Goal: Task Accomplishment & Management: Manage account settings

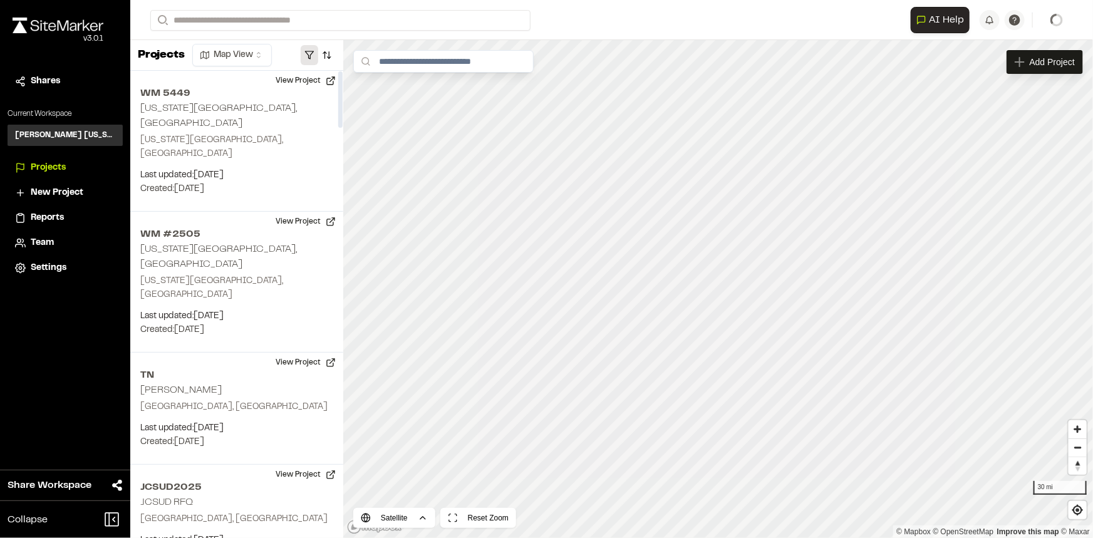
click at [315, 48] on button "button" at bounding box center [310, 55] width 18 height 20
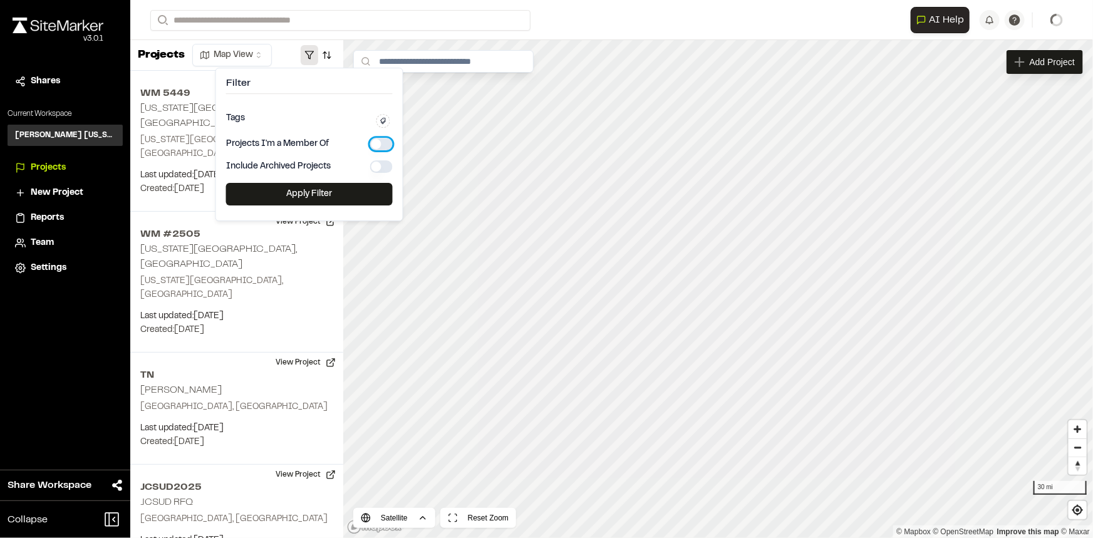
click at [388, 141] on button "button" at bounding box center [381, 144] width 23 height 13
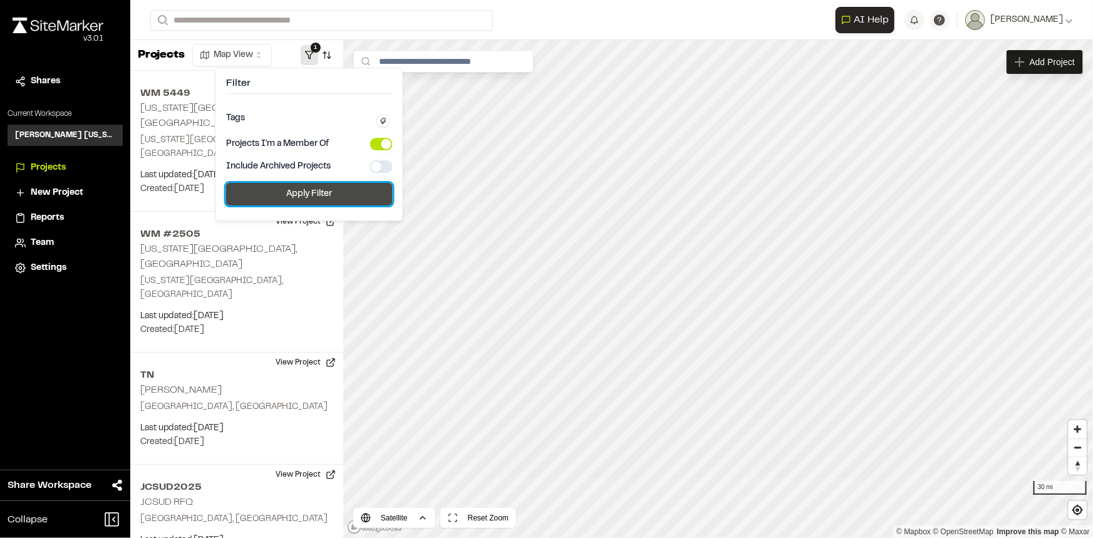
click at [334, 197] on button "Apply Filter" at bounding box center [309, 194] width 167 height 23
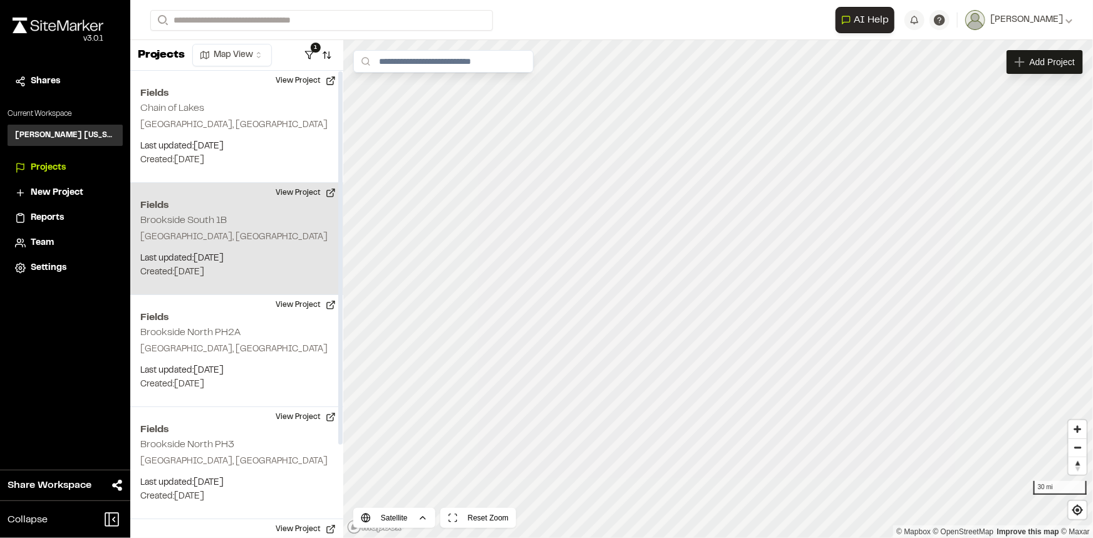
click at [301, 45] on button "1" at bounding box center [310, 55] width 18 height 20
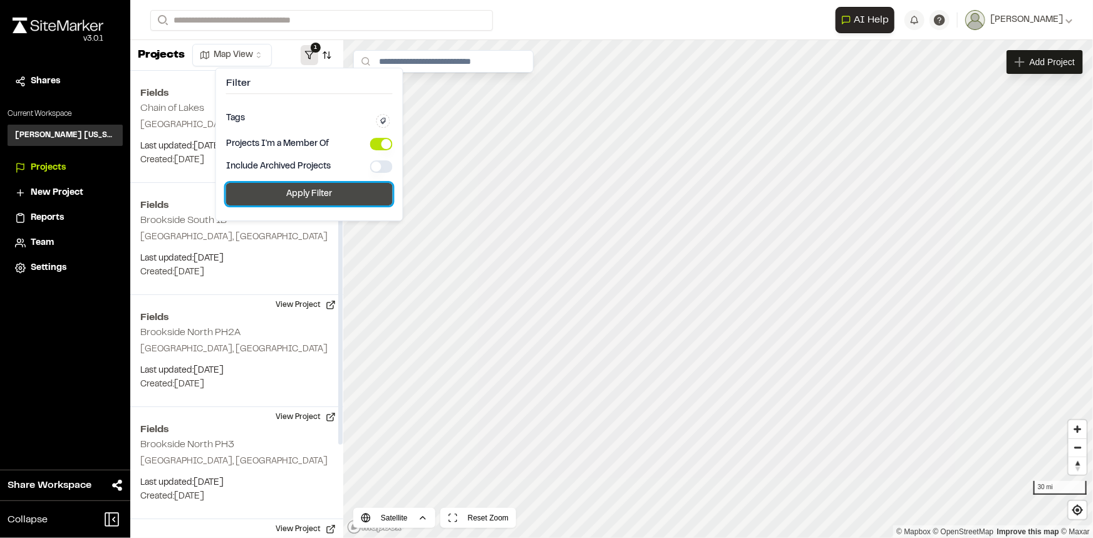
click at [310, 194] on button "Apply Filter" at bounding box center [309, 194] width 167 height 23
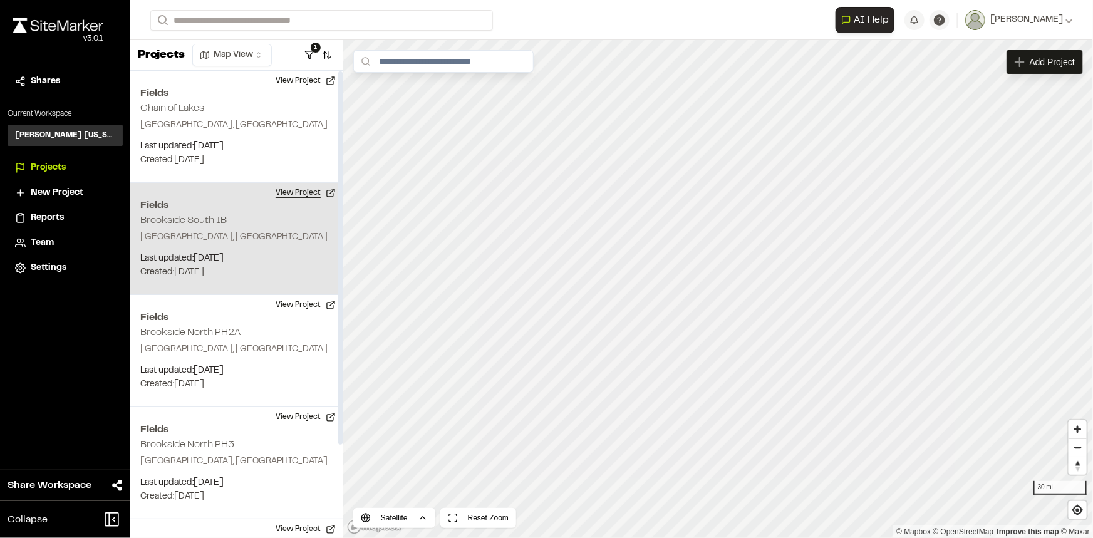
click at [308, 191] on button "View Project" at bounding box center [305, 193] width 75 height 20
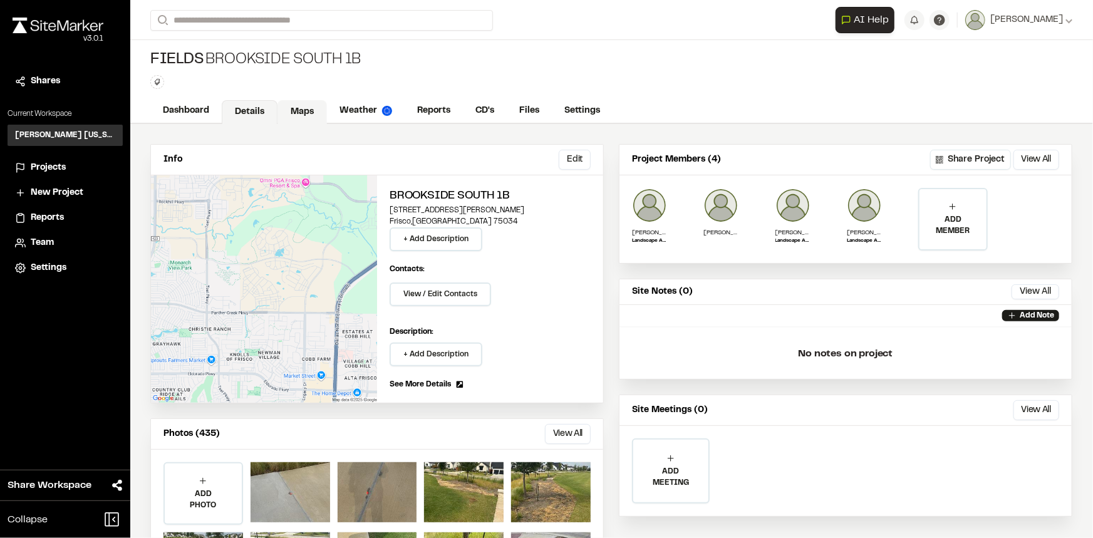
click at [299, 110] on link "Maps" at bounding box center [301, 112] width 49 height 24
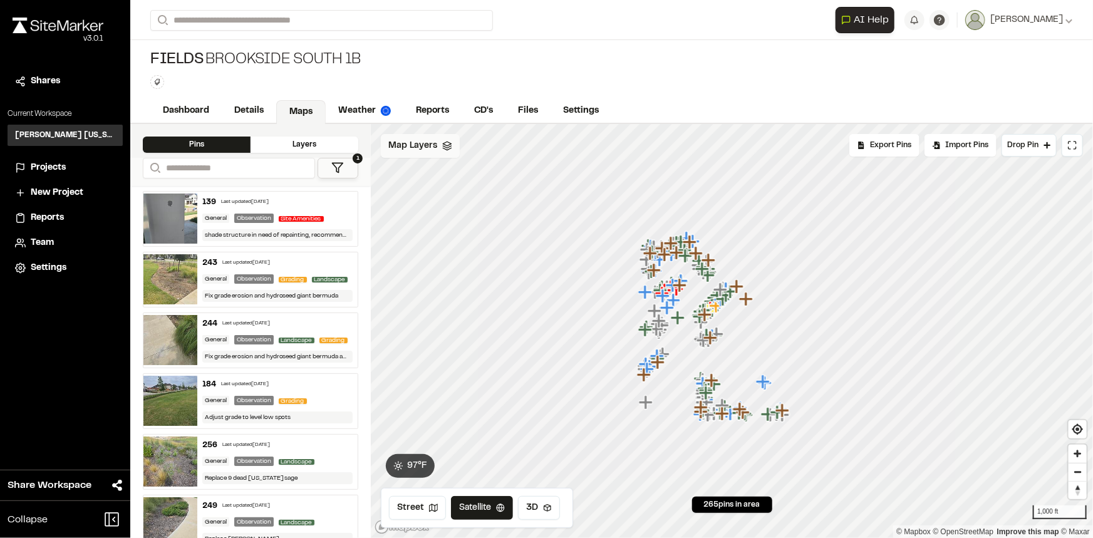
click at [413, 155] on div "Map Layers" at bounding box center [420, 146] width 79 height 24
drag, startPoint x: 495, startPoint y: 194, endPoint x: 447, endPoint y: 181, distance: 49.4
click at [494, 194] on span "NearMap [DATE]" at bounding box center [452, 199] width 83 height 15
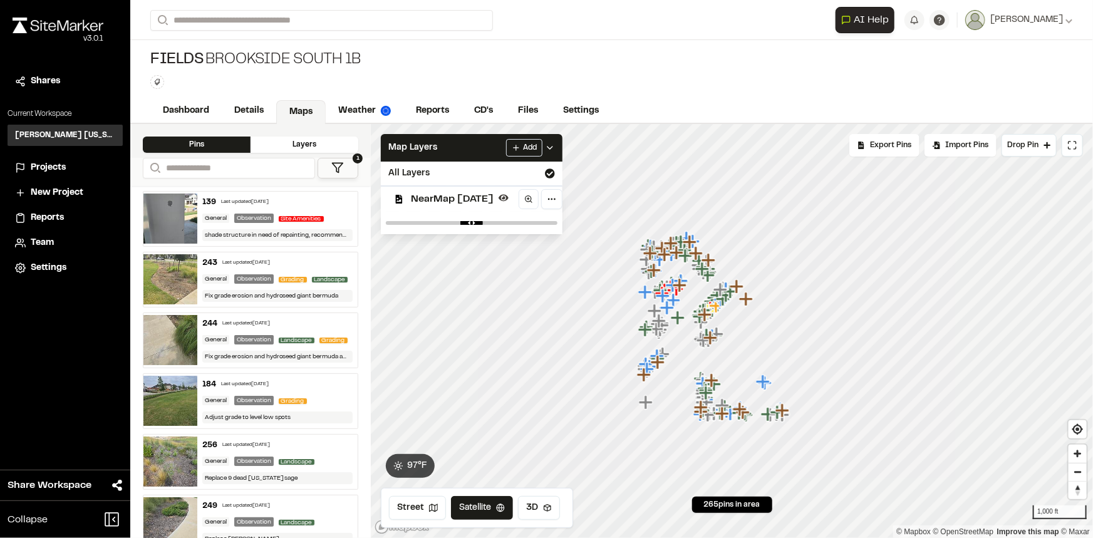
click at [334, 163] on polygon at bounding box center [338, 167] width 11 height 9
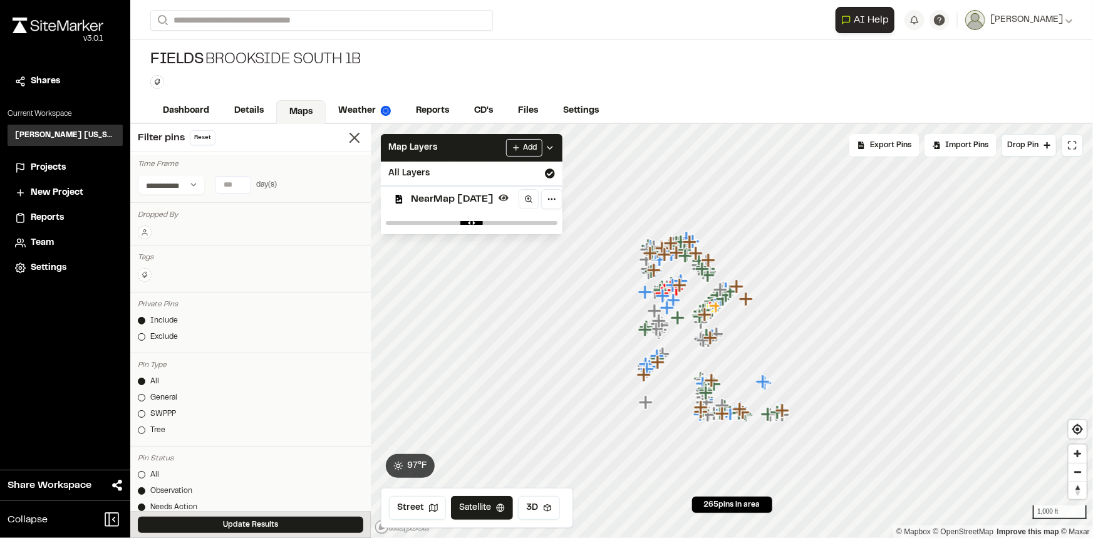
click at [144, 236] on button at bounding box center [145, 232] width 14 height 14
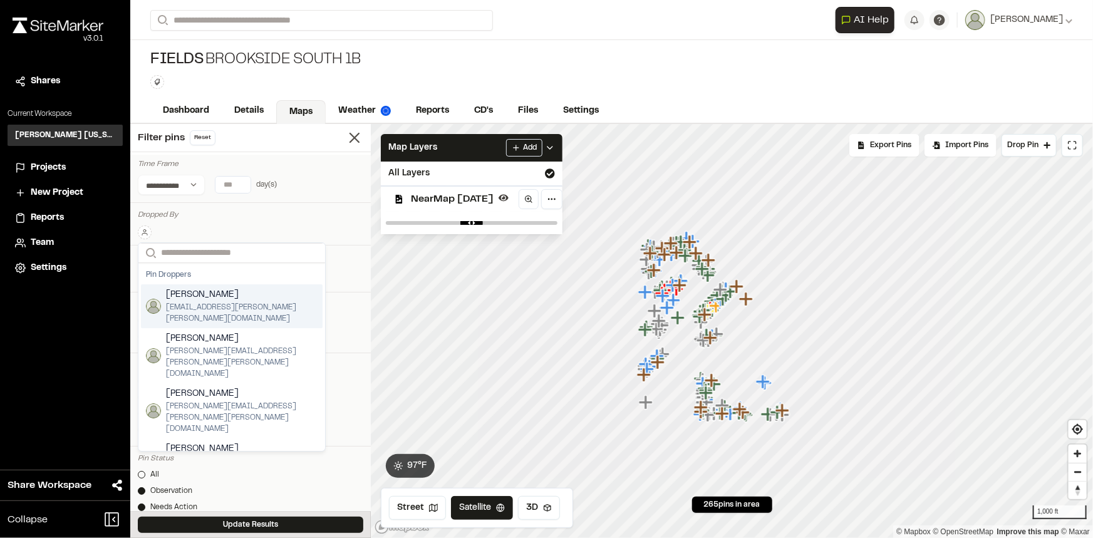
click at [199, 306] on span "[EMAIL_ADDRESS][PERSON_NAME][PERSON_NAME][DOMAIN_NAME]" at bounding box center [242, 313] width 152 height 23
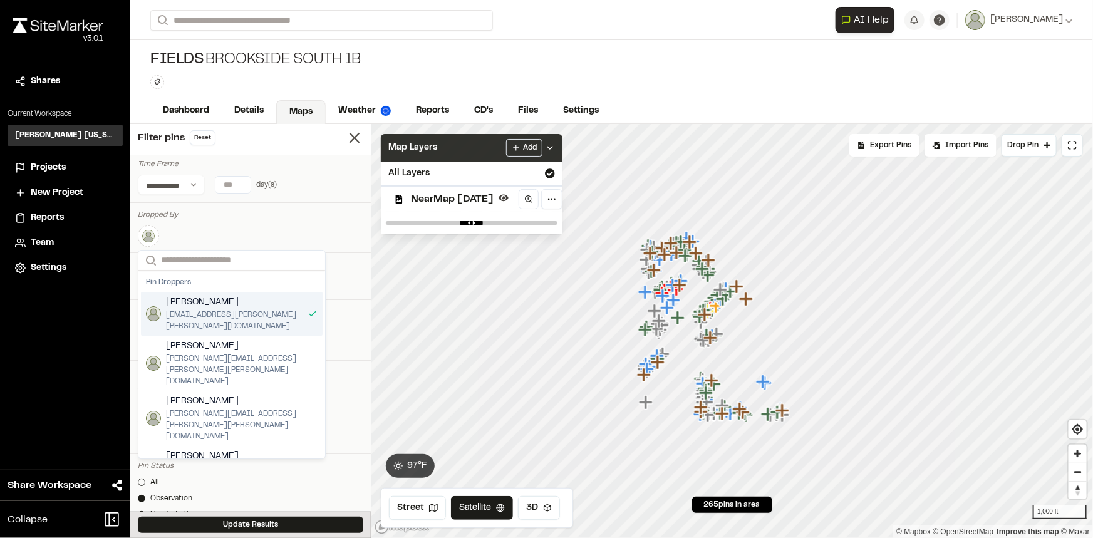
click at [555, 148] on icon at bounding box center [550, 148] width 10 height 10
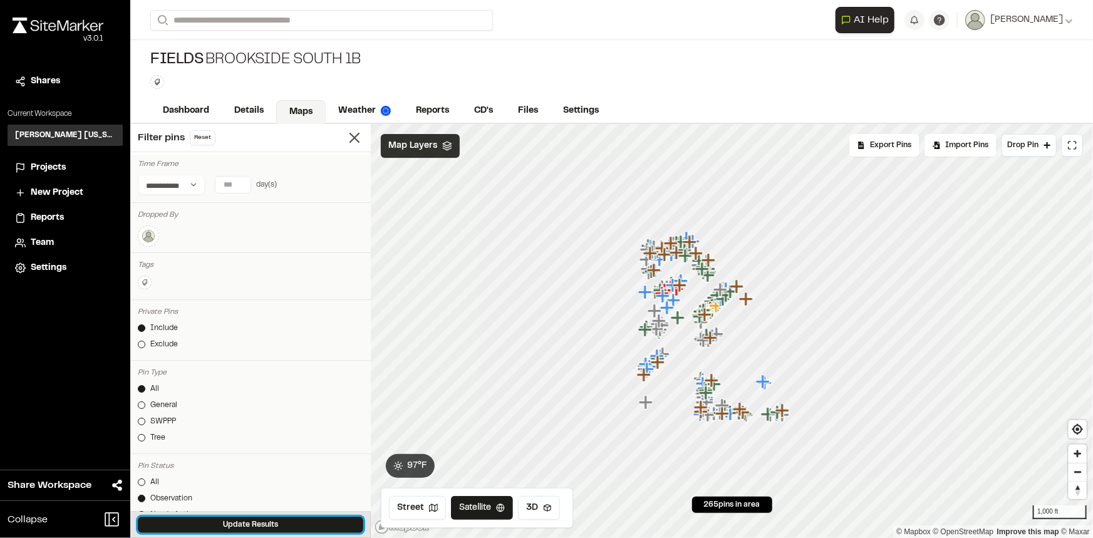
click at [255, 529] on button "Update Results" at bounding box center [250, 525] width 225 height 16
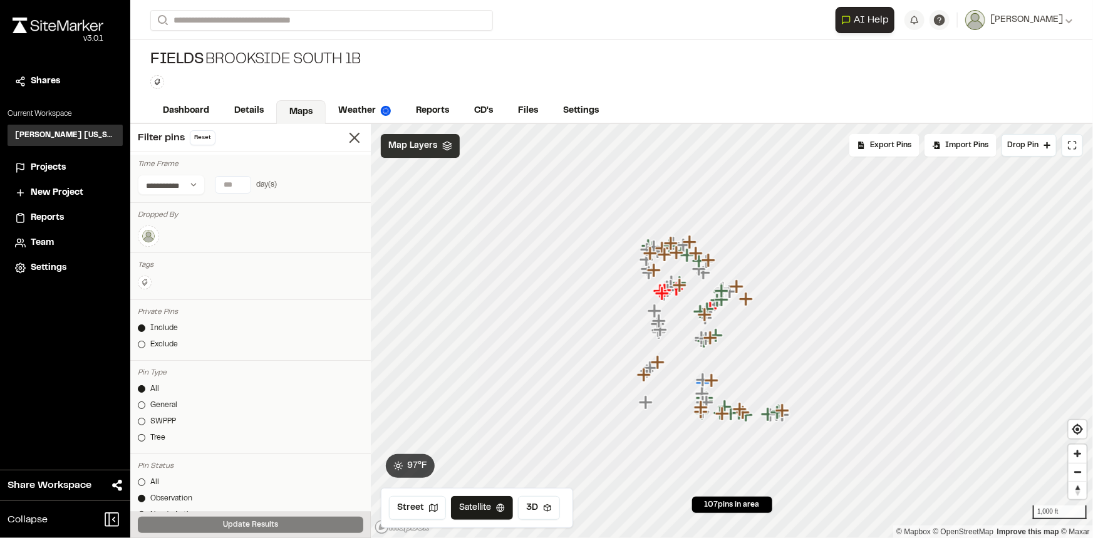
click at [150, 234] on img at bounding box center [148, 236] width 15 height 15
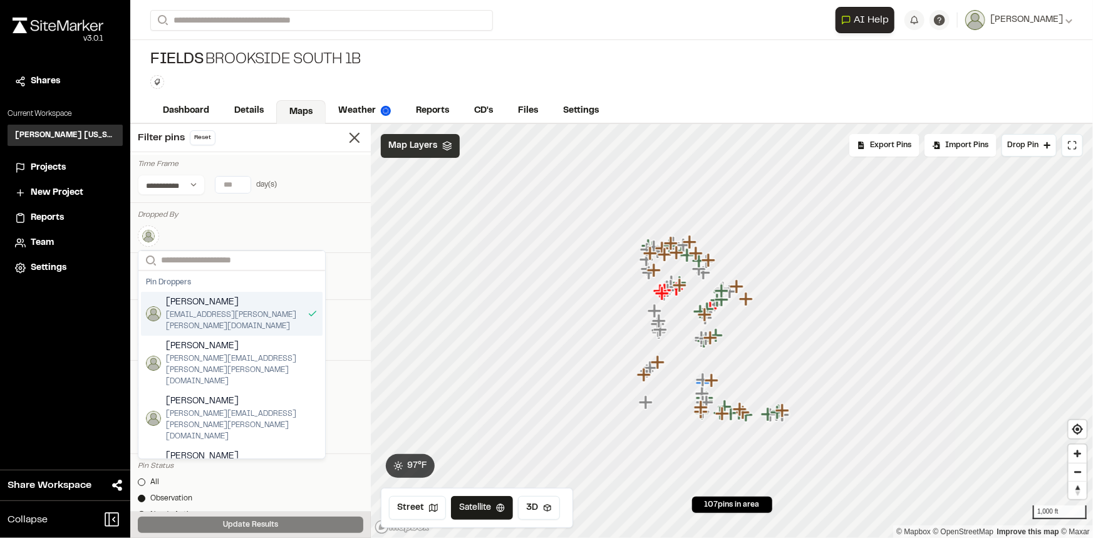
click at [269, 220] on div "Search Pin [PERSON_NAME] Greiner [EMAIL_ADDRESS][PERSON_NAME][PERSON_NAME][DOMA…" at bounding box center [250, 233] width 225 height 27
click at [346, 142] on icon at bounding box center [355, 138] width 18 height 18
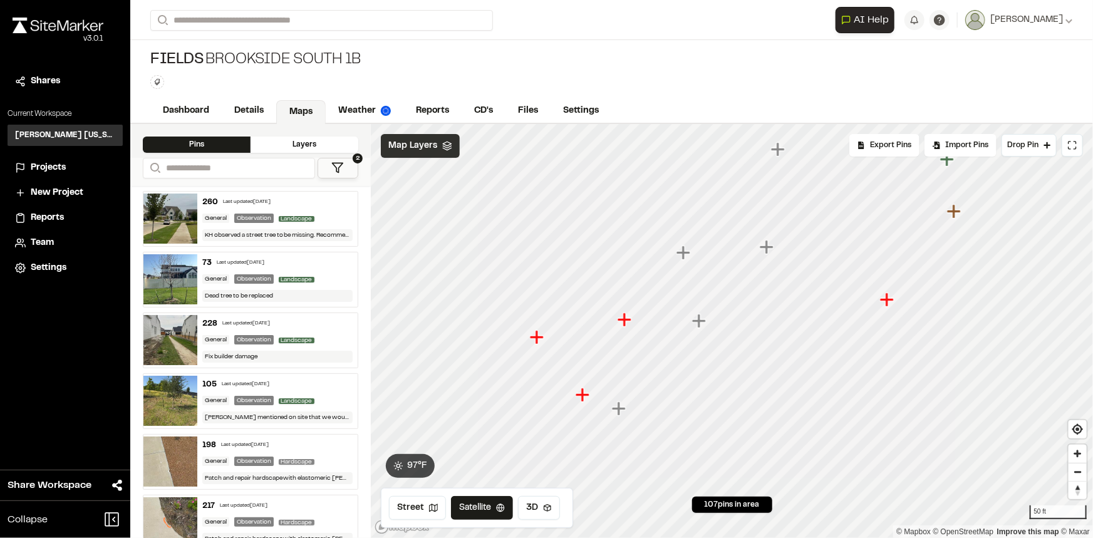
click at [628, 320] on icon "Map marker" at bounding box center [625, 320] width 14 height 14
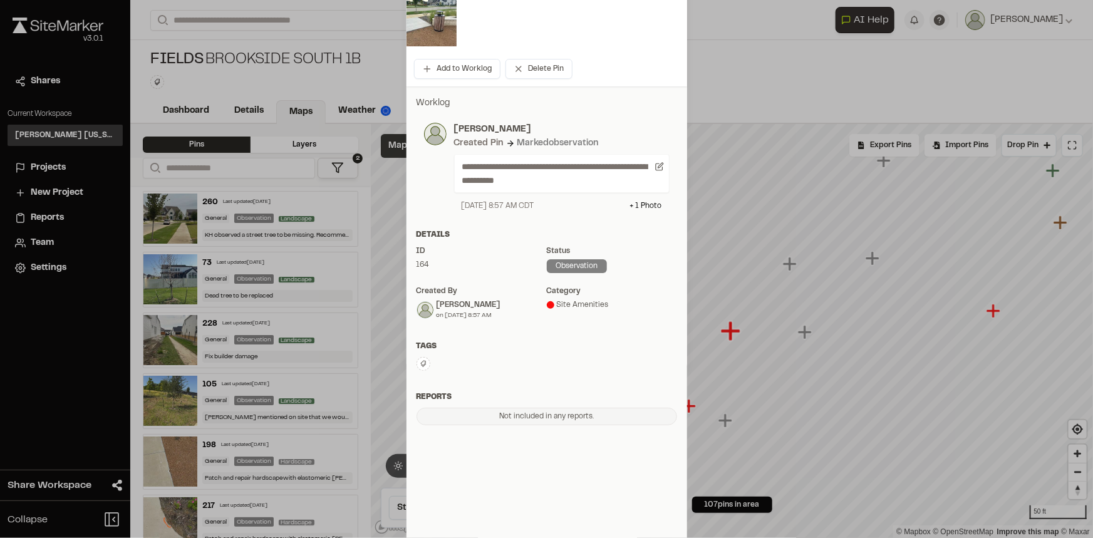
scroll to position [170, 0]
click at [420, 359] on icon at bounding box center [424, 363] width 8 height 8
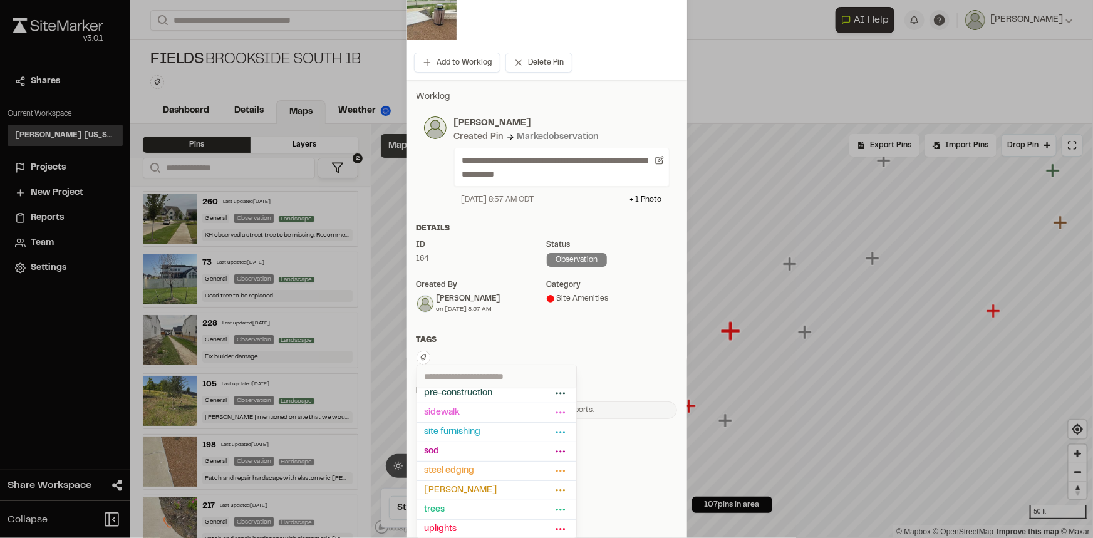
scroll to position [177, 0]
click at [477, 485] on span "[PERSON_NAME]" at bounding box center [489, 489] width 128 height 14
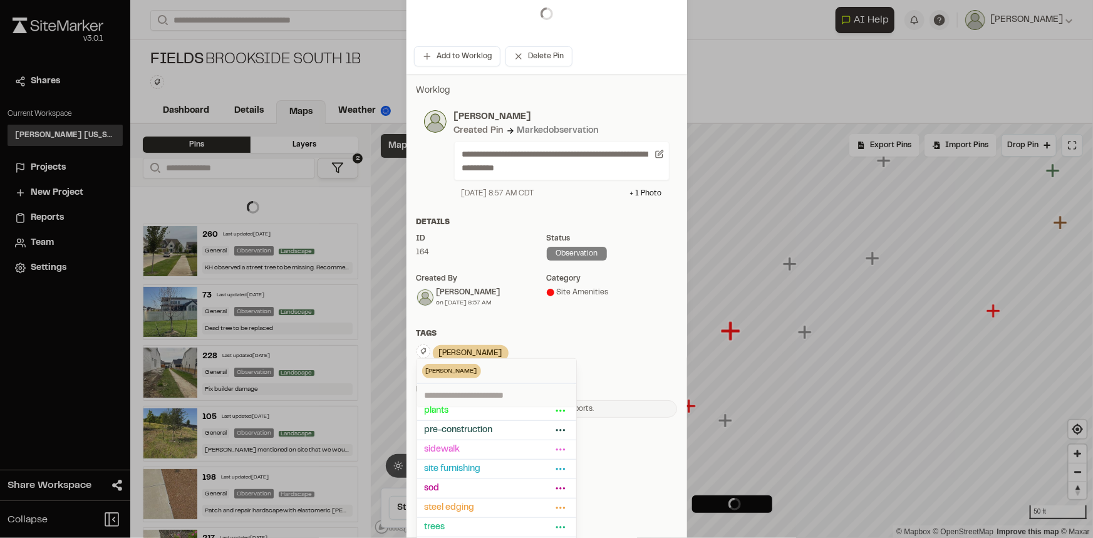
scroll to position [179, 0]
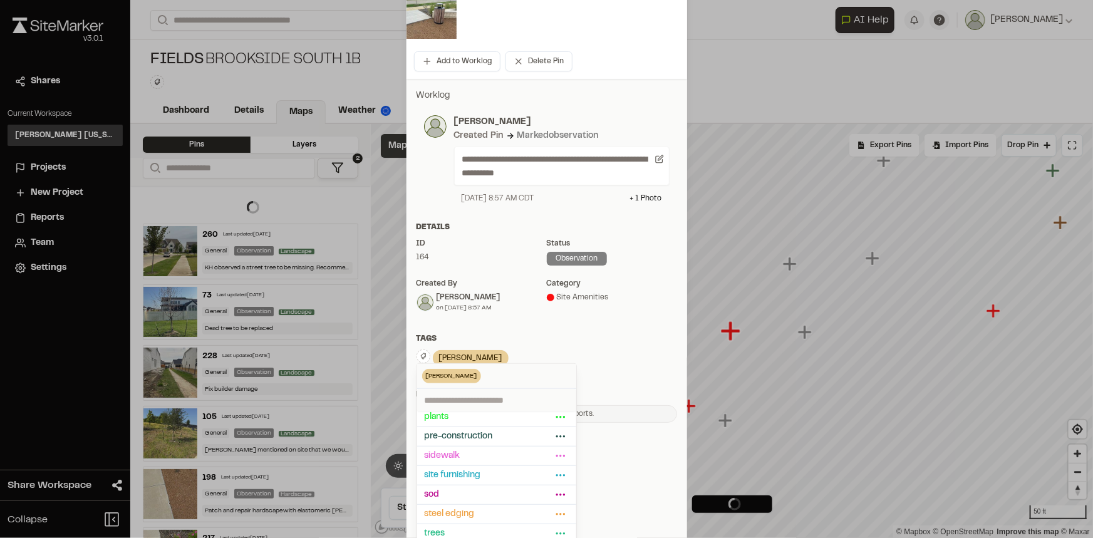
click at [609, 468] on div "**********" at bounding box center [546, 195] width 281 height 695
click at [626, 374] on div "Tags [PERSON_NAME] Delete Rename Edit Color Delete Tag Are you sure you want to…" at bounding box center [546, 356] width 281 height 46
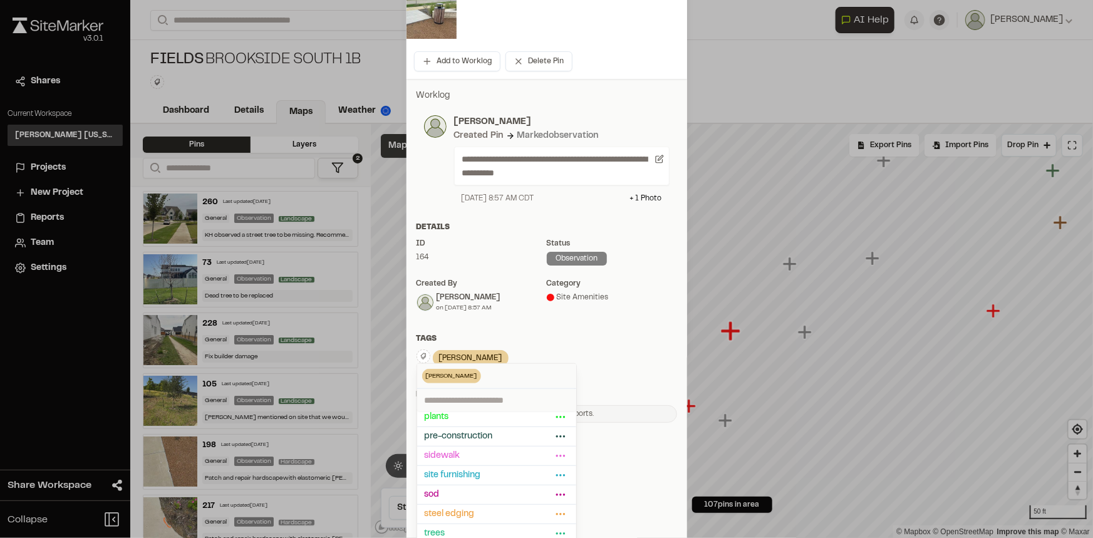
click at [613, 342] on div at bounding box center [546, 92] width 1093 height 538
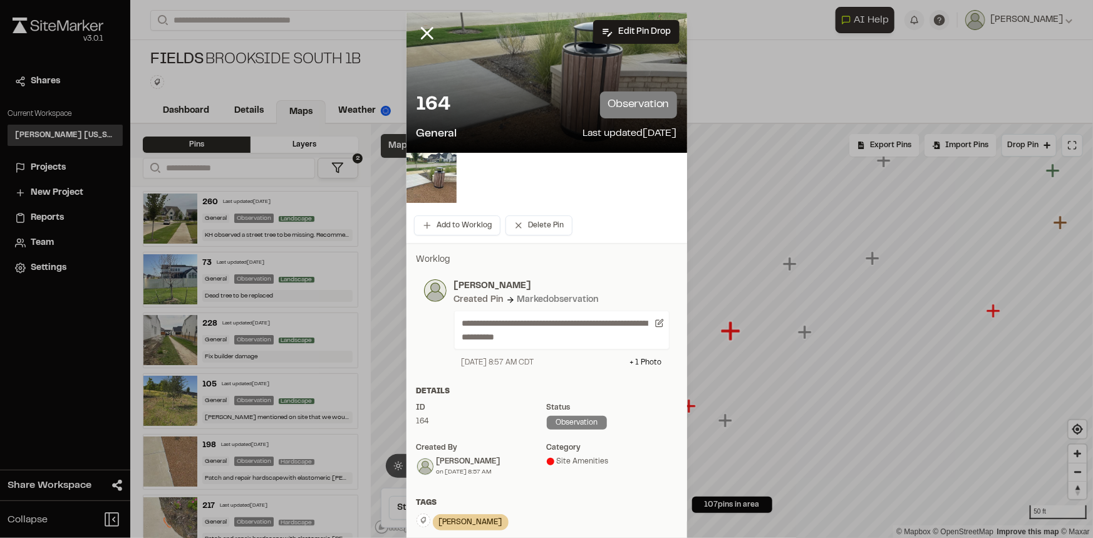
scroll to position [0, 0]
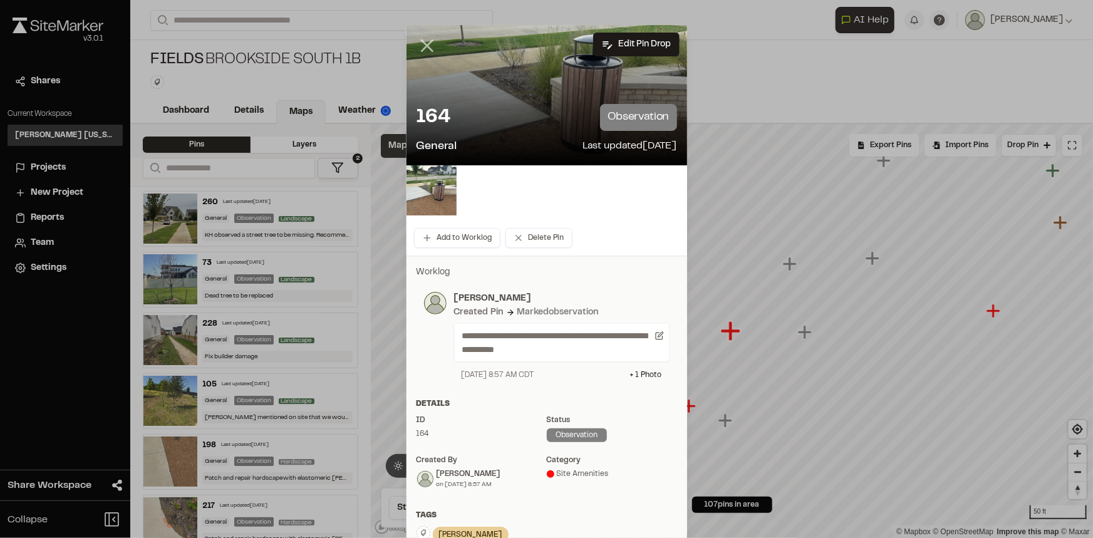
click at [427, 47] on icon at bounding box center [427, 45] width 21 height 21
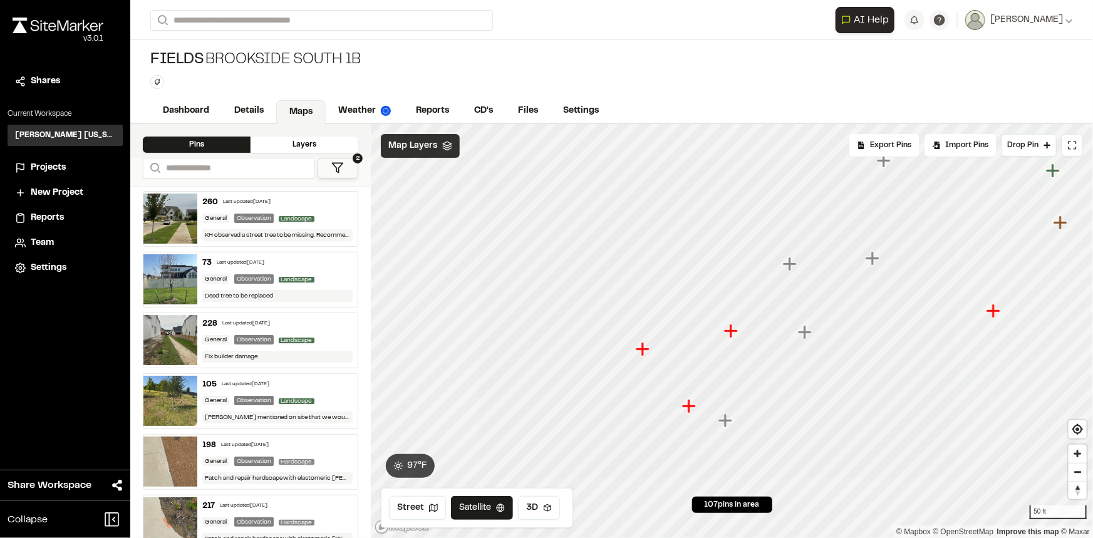
click at [993, 312] on icon "Map marker" at bounding box center [993, 311] width 14 height 14
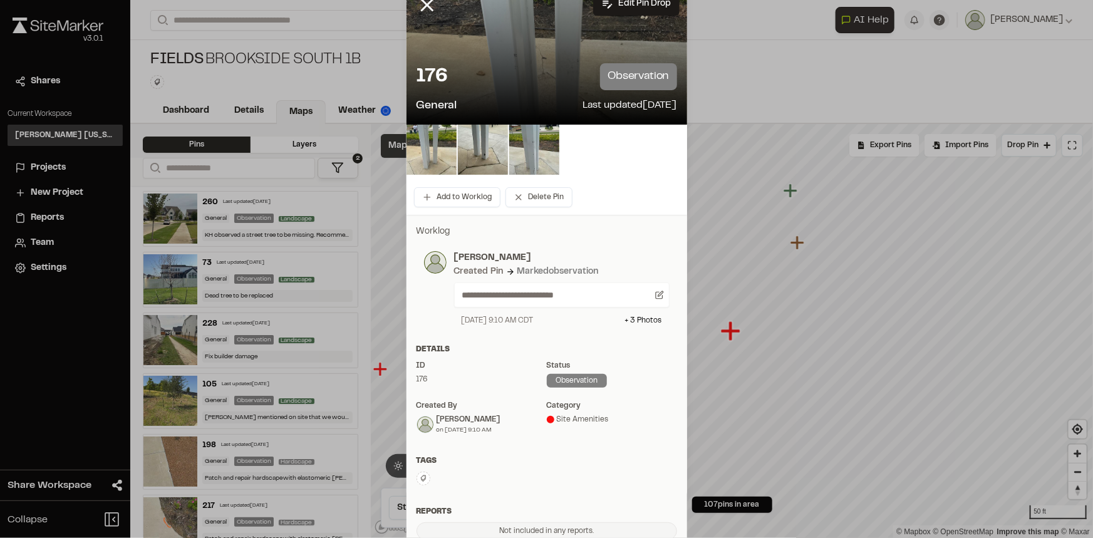
scroll to position [56, 0]
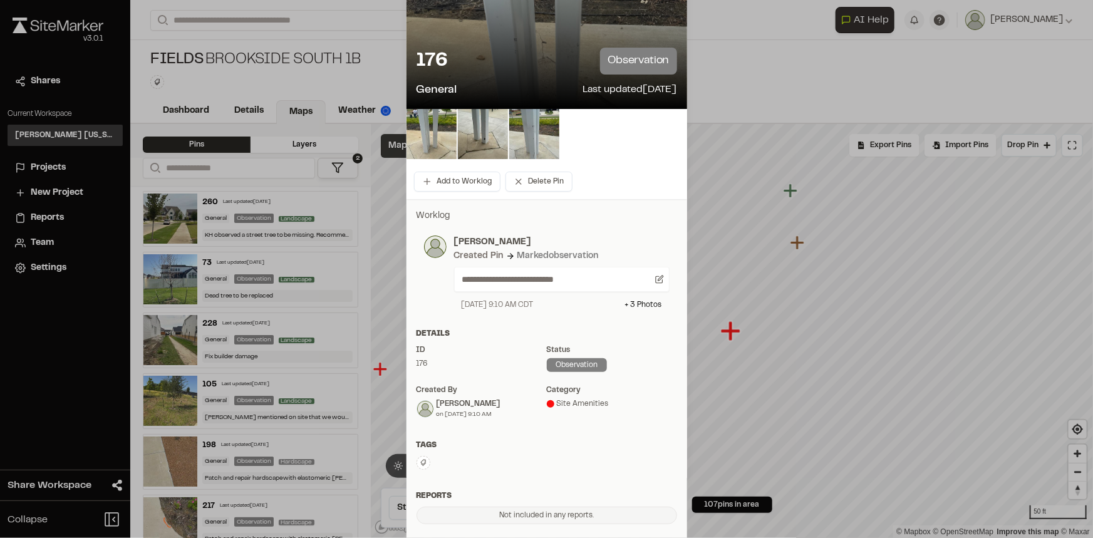
click at [420, 465] on icon at bounding box center [424, 463] width 8 height 8
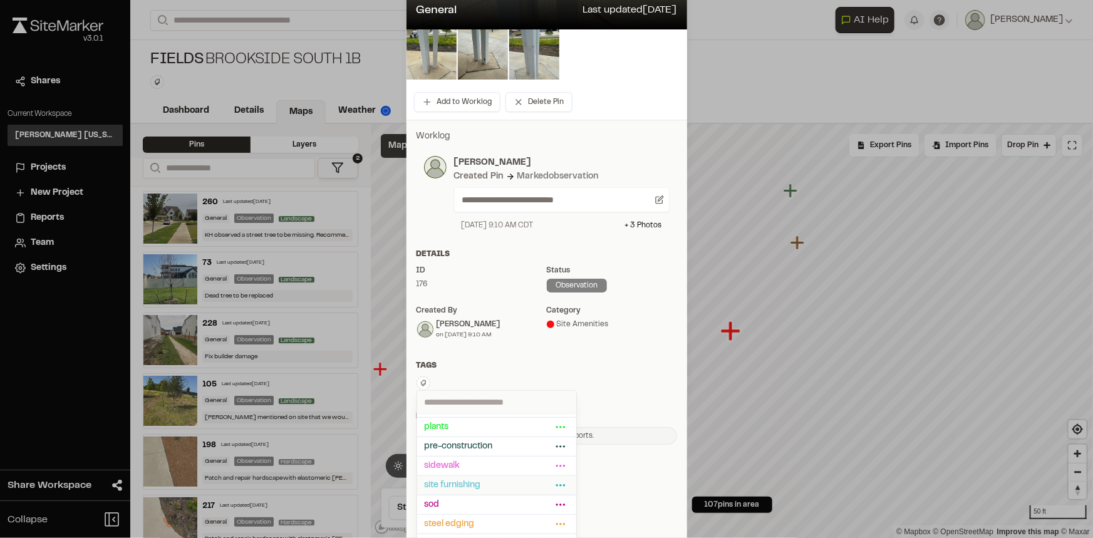
scroll to position [163, 0]
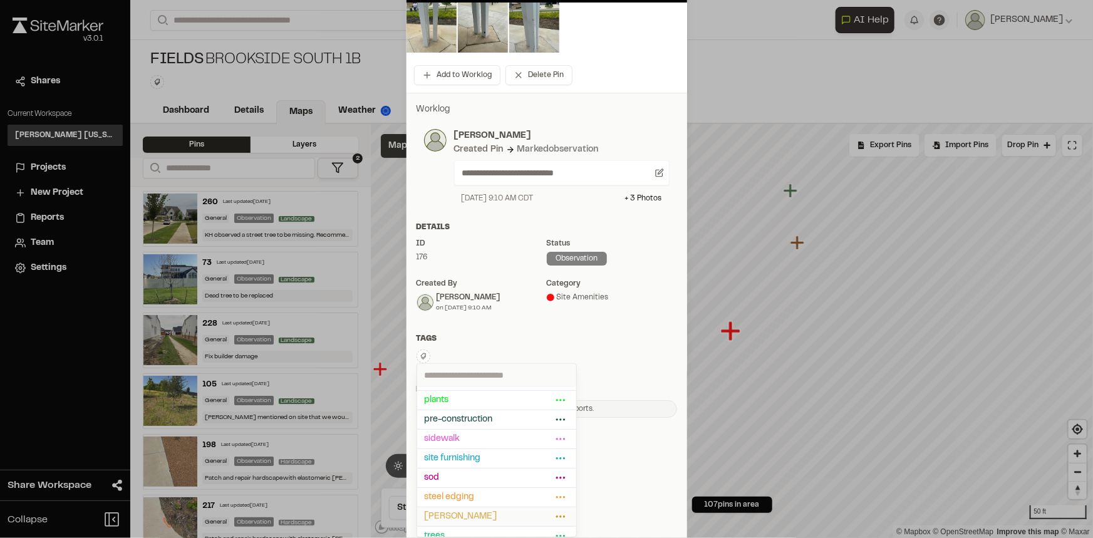
click at [445, 510] on span "[PERSON_NAME]" at bounding box center [489, 517] width 128 height 14
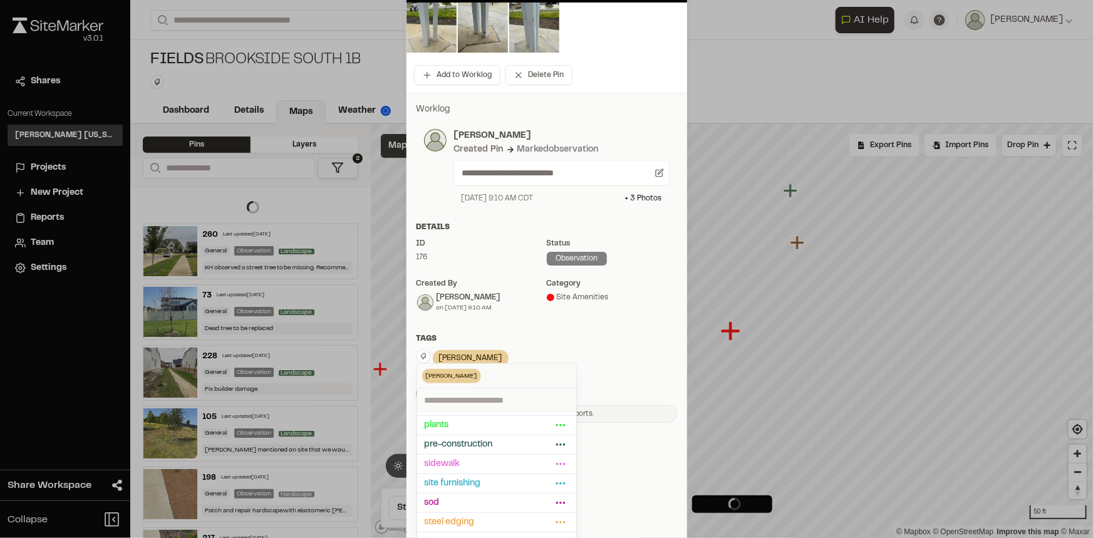
click at [618, 343] on div at bounding box center [546, 106] width 1093 height 538
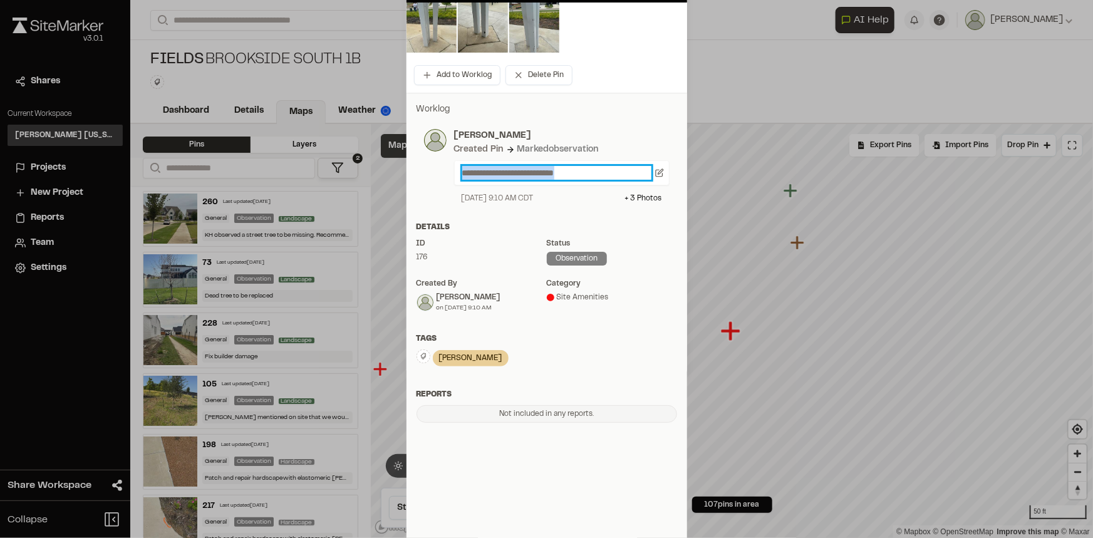
drag, startPoint x: 582, startPoint y: 171, endPoint x: 437, endPoint y: 173, distance: 145.3
click at [437, 173] on div "**********" at bounding box center [547, 166] width 246 height 75
paste p
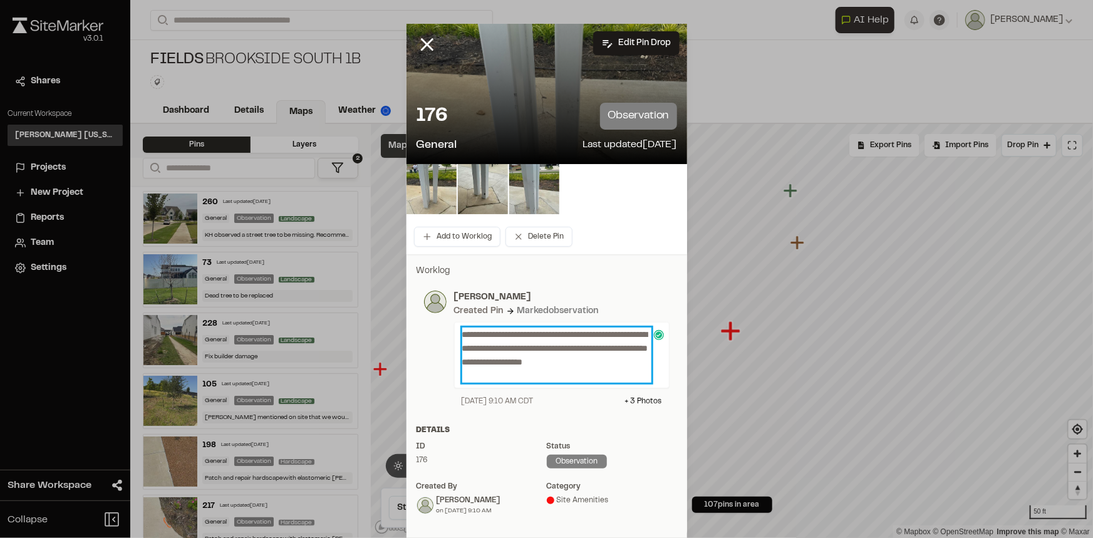
scroll to position [0, 0]
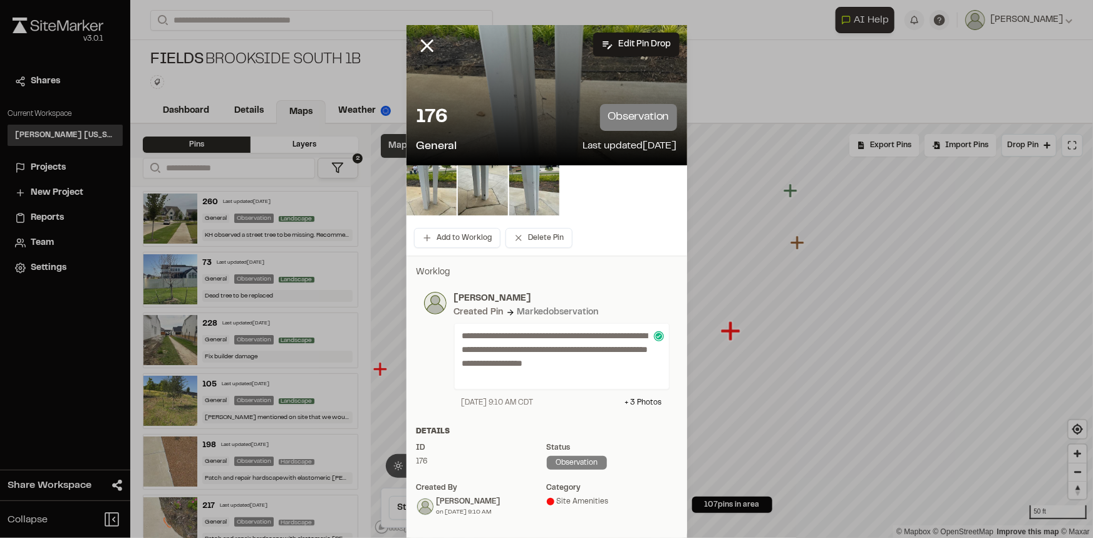
click at [636, 221] on div "Add to Worklog Delete Pin" at bounding box center [546, 237] width 281 height 35
click at [427, 42] on icon at bounding box center [427, 45] width 21 height 21
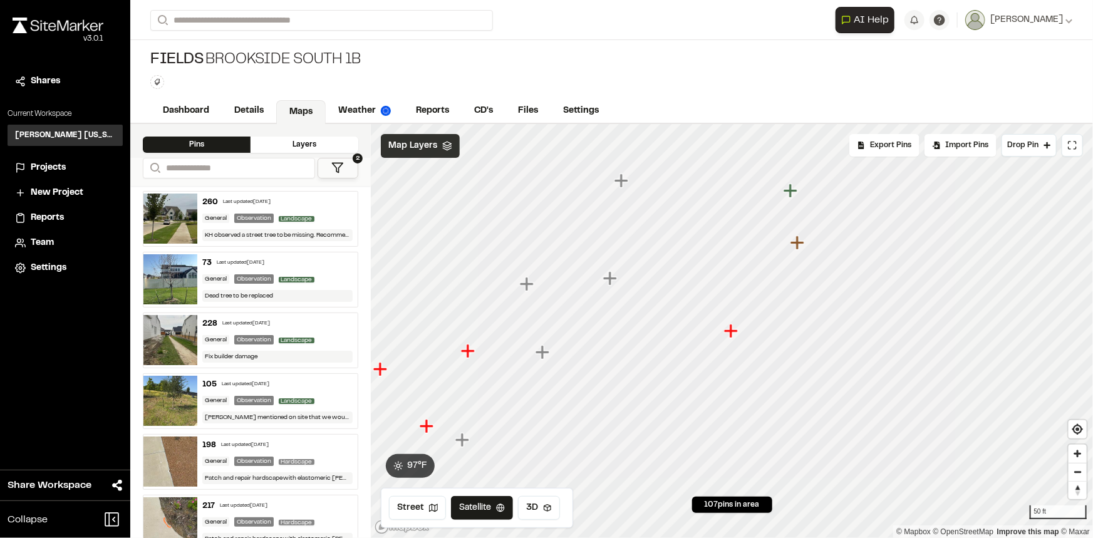
click at [730, 333] on icon "Map marker" at bounding box center [731, 331] width 14 height 14
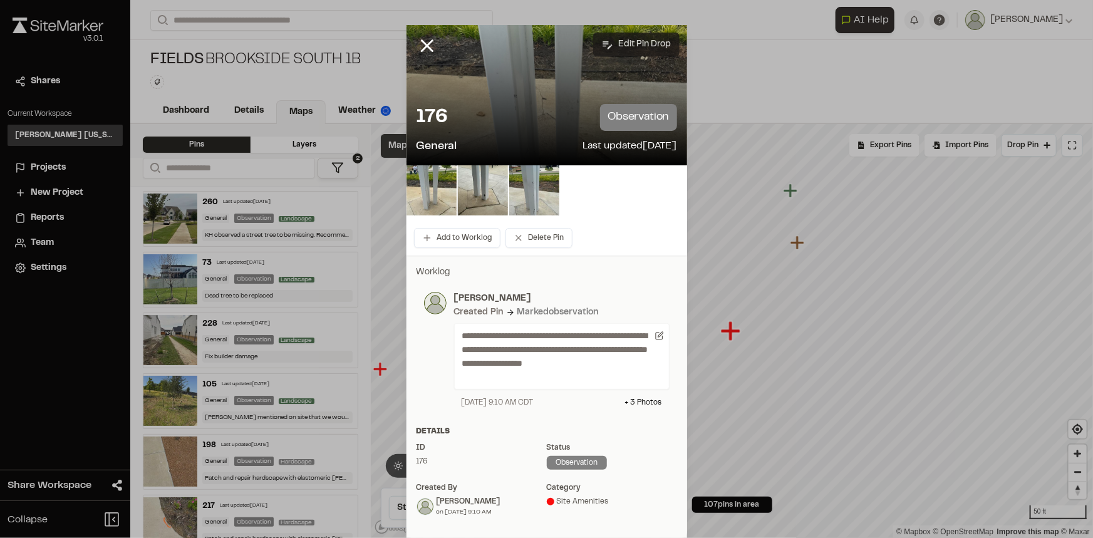
click at [645, 42] on button "Edit Pin Drop" at bounding box center [636, 45] width 86 height 24
select select "****"
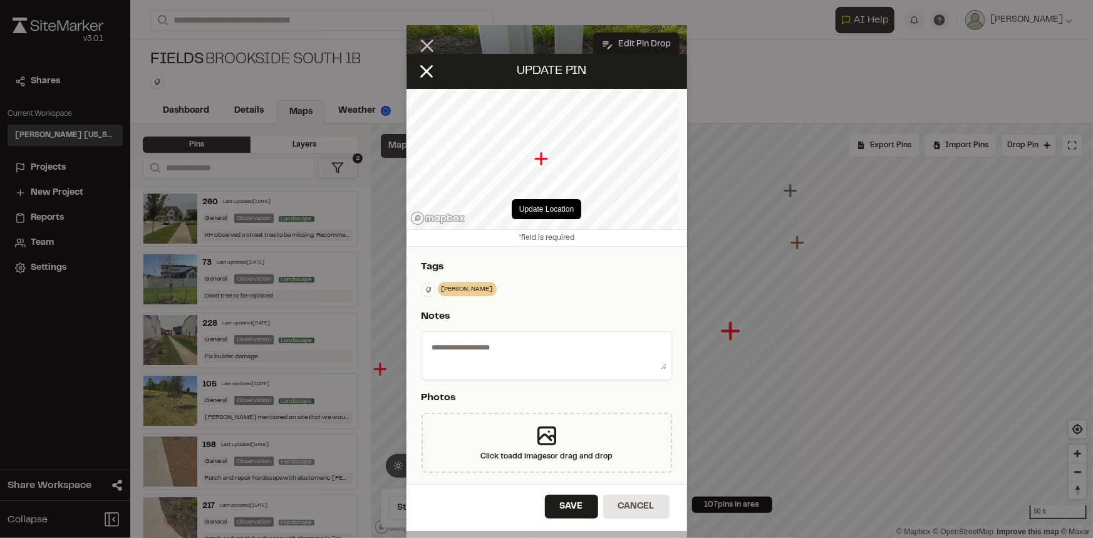
type textarea "**********"
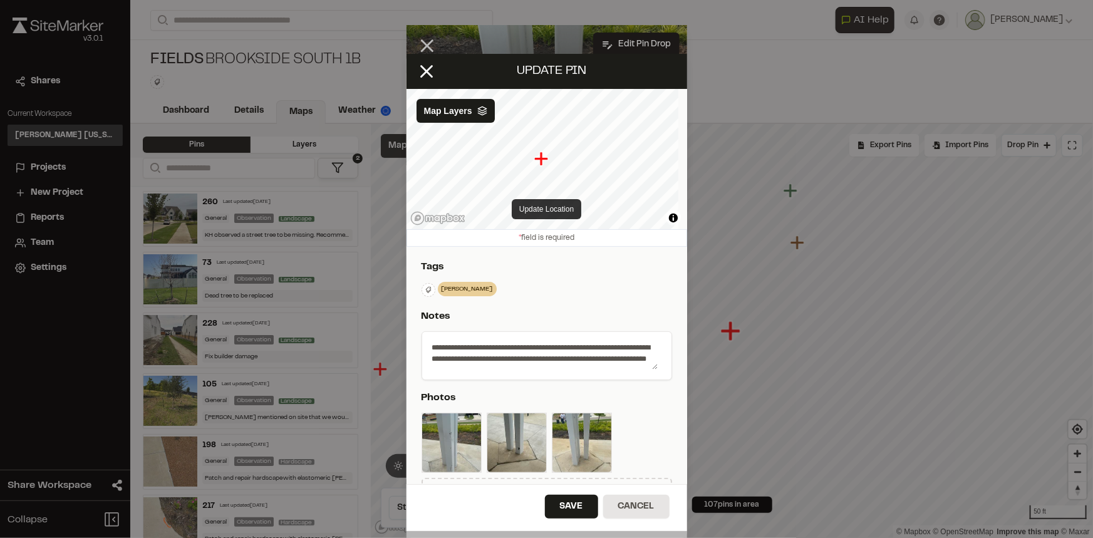
click at [544, 204] on button "Update Location" at bounding box center [547, 209] width 70 height 20
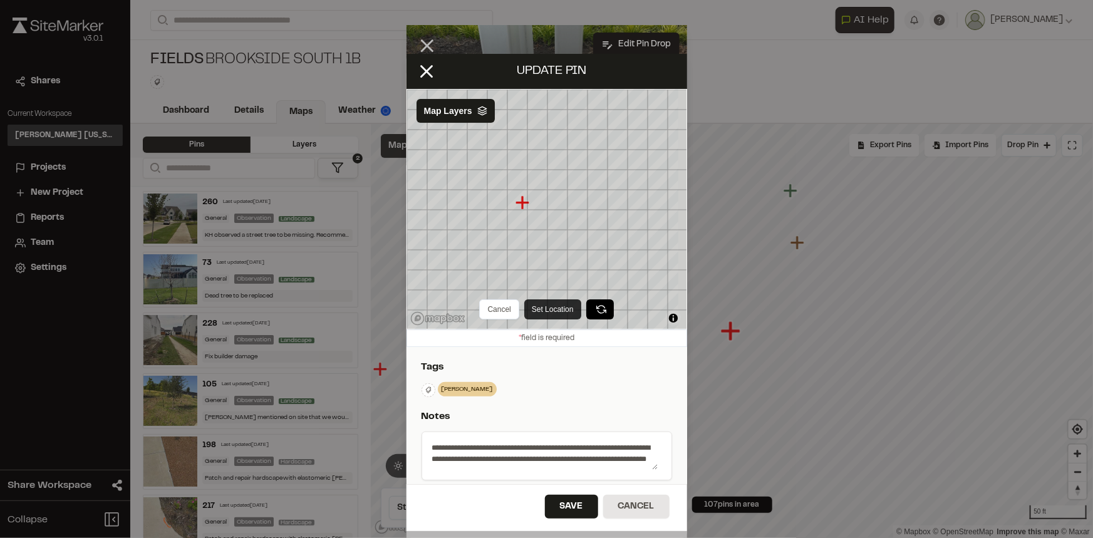
click at [545, 307] on button "Set Location" at bounding box center [552, 309] width 57 height 20
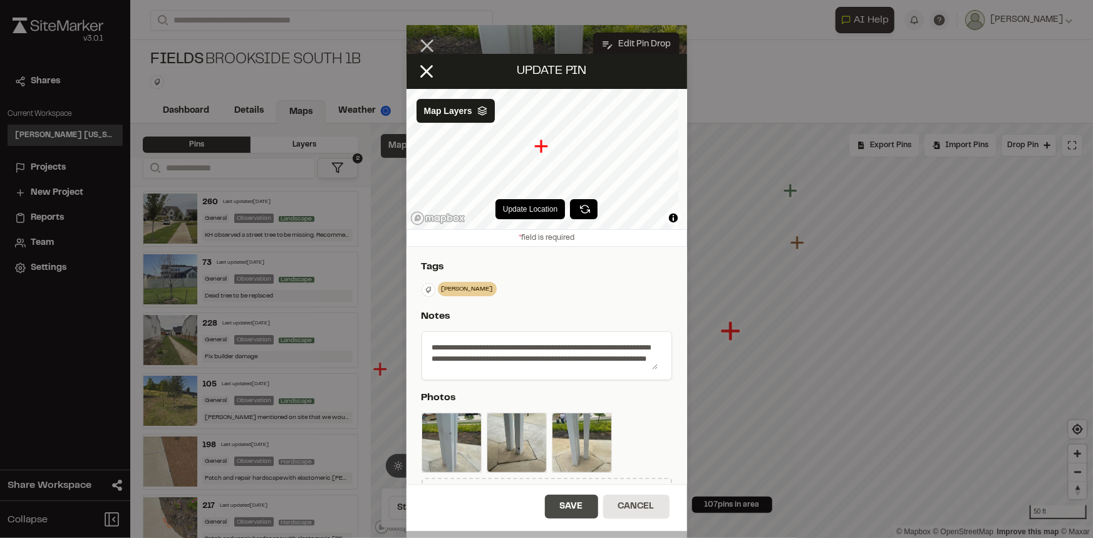
click at [579, 496] on button "Save" at bounding box center [571, 507] width 53 height 24
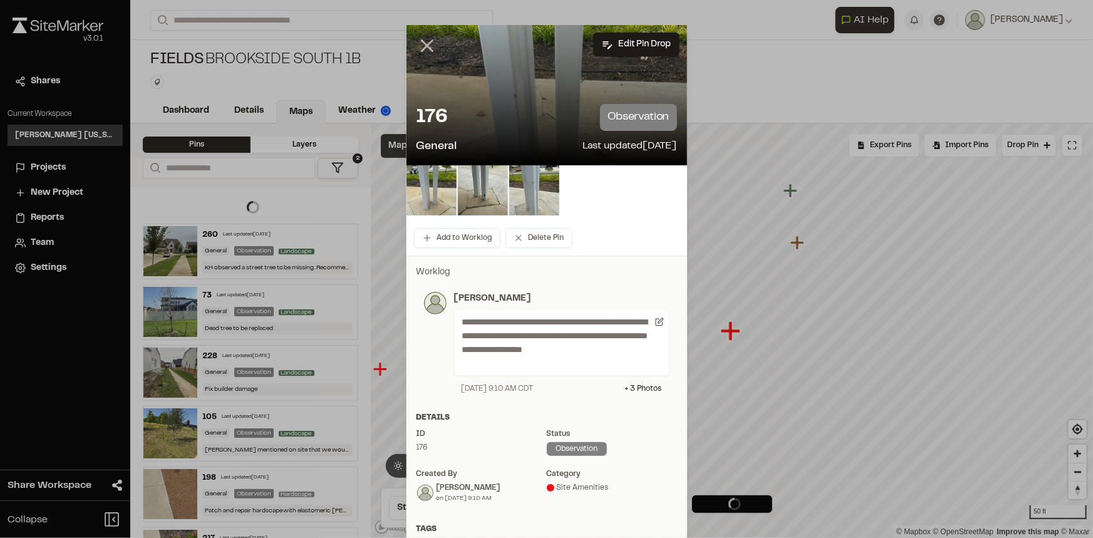
click at [422, 44] on line at bounding box center [427, 46] width 11 height 11
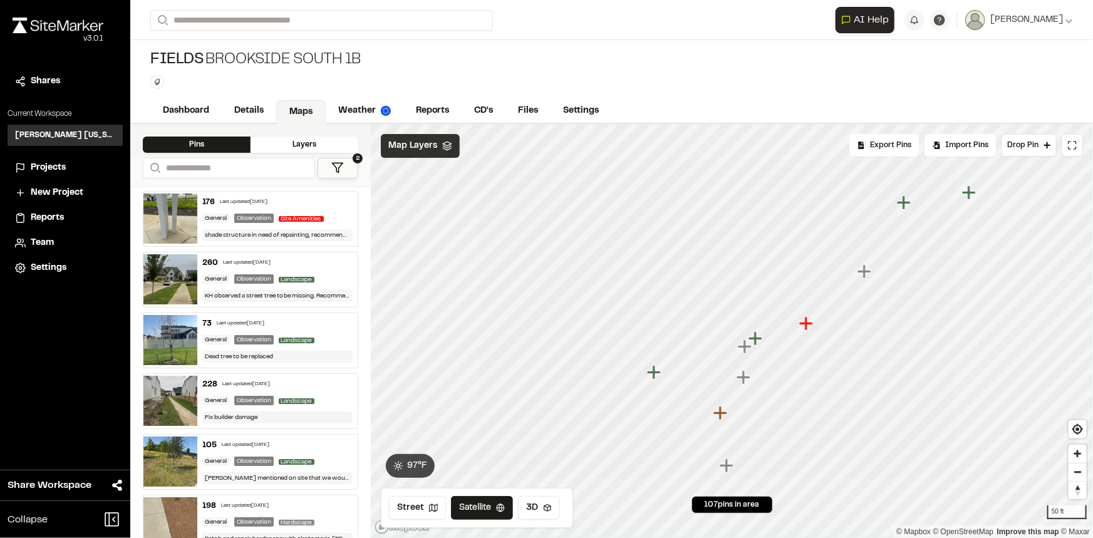
click at [809, 325] on icon "Map marker" at bounding box center [806, 323] width 14 height 14
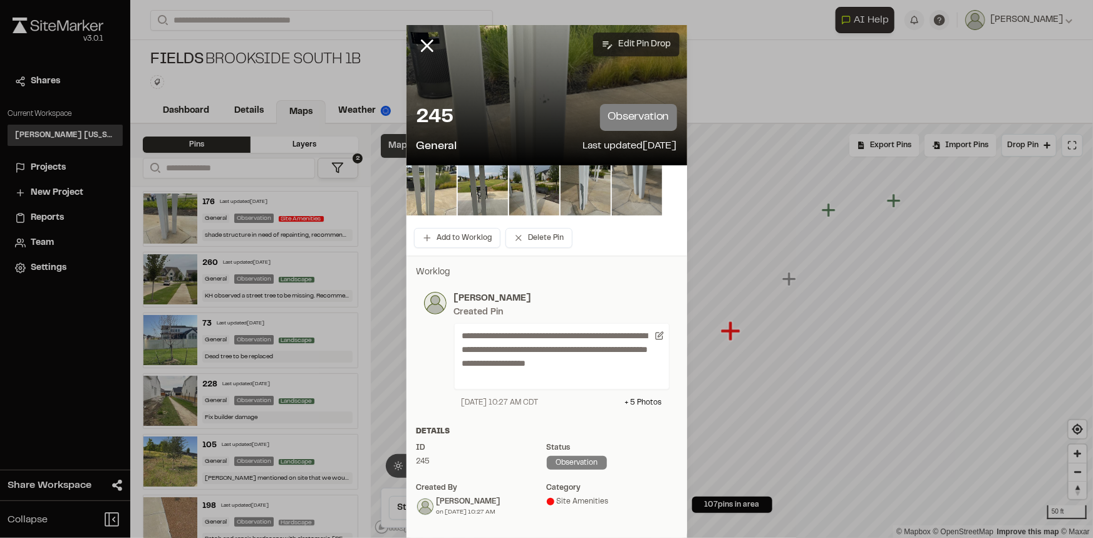
click at [636, 47] on button "Edit Pin Drop" at bounding box center [636, 45] width 86 height 24
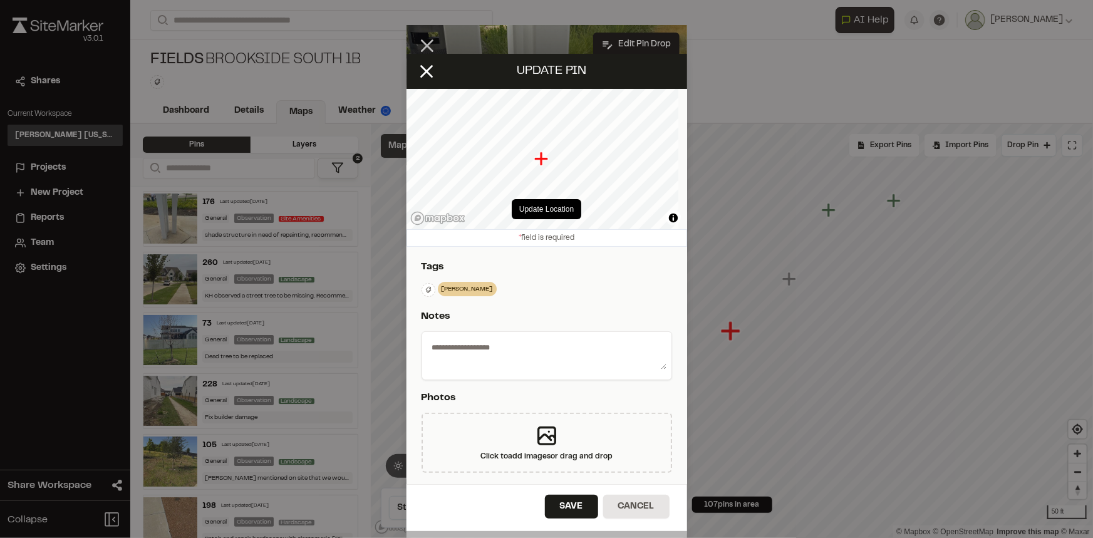
select select "****"
type textarea "**********"
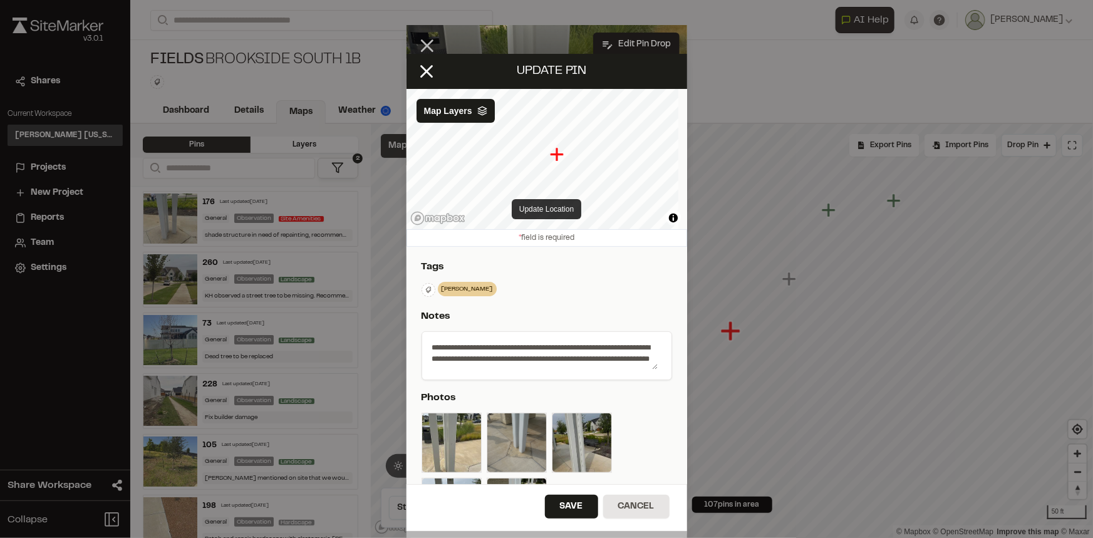
click at [536, 205] on button "Update Location" at bounding box center [547, 209] width 70 height 20
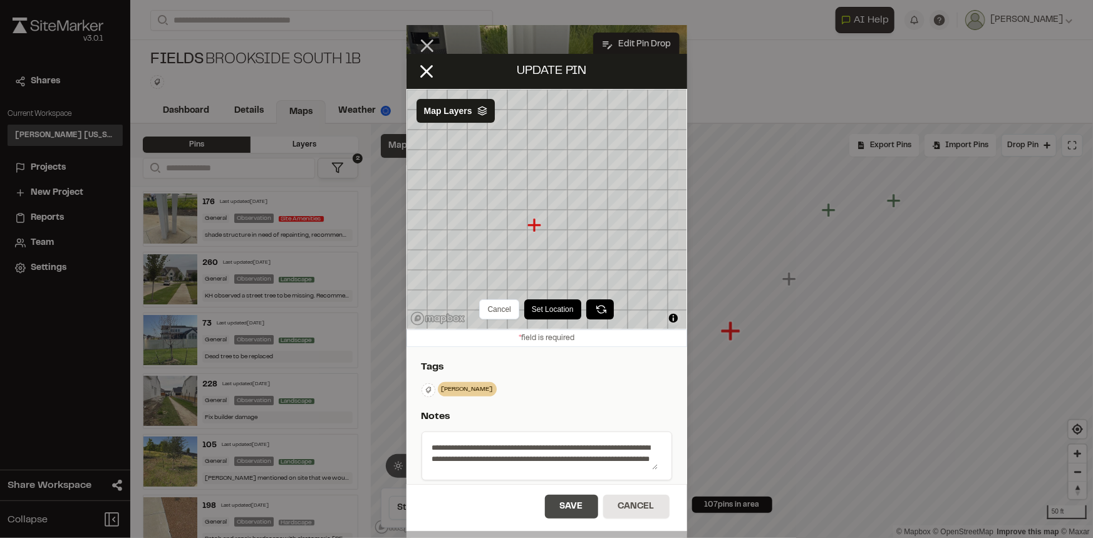
click at [575, 507] on button "Save" at bounding box center [571, 507] width 53 height 24
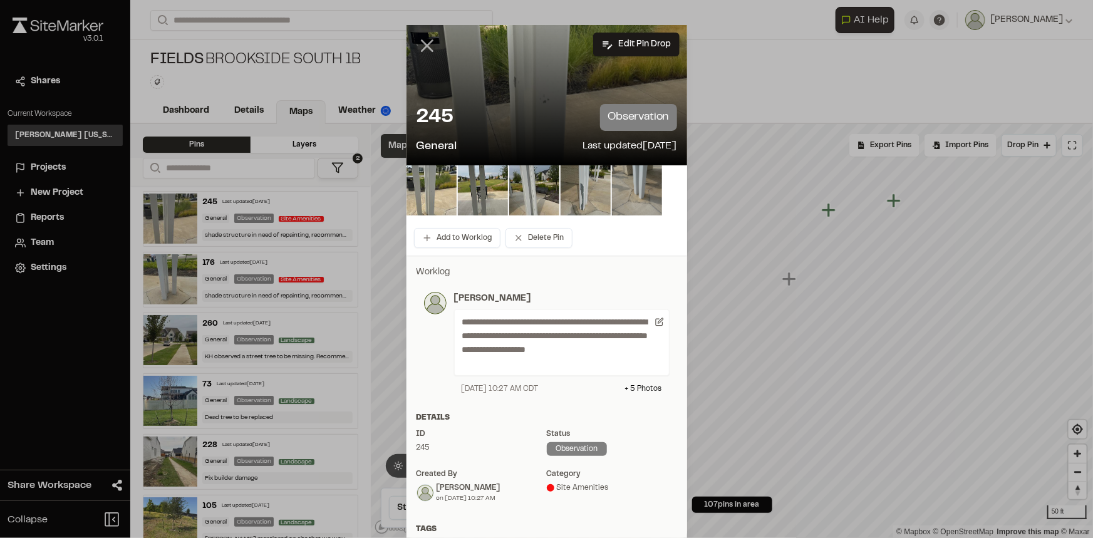
click at [423, 41] on icon at bounding box center [427, 45] width 21 height 21
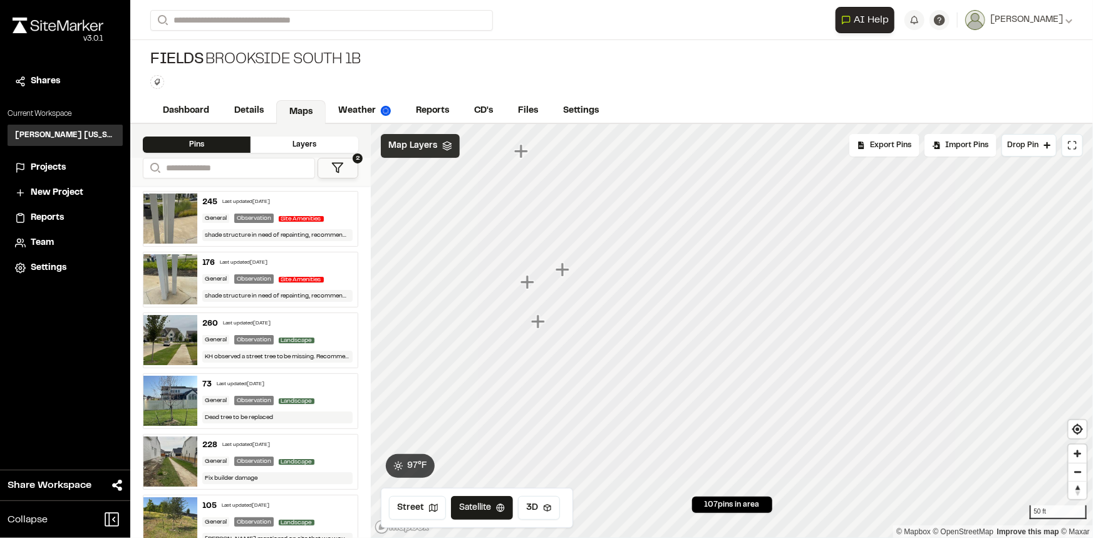
click at [530, 282] on icon "Map marker" at bounding box center [527, 282] width 14 height 14
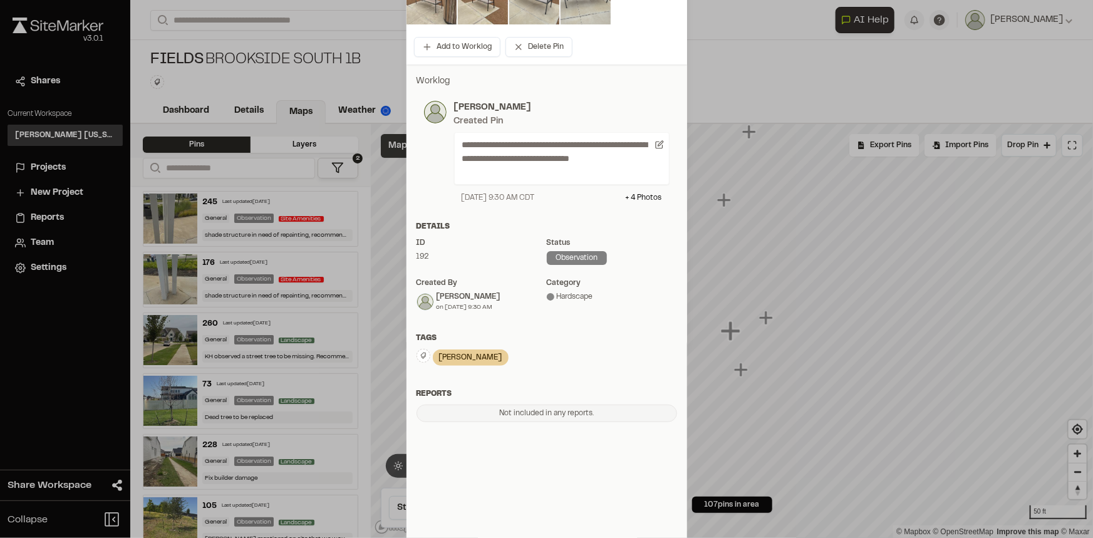
scroll to position [195, 0]
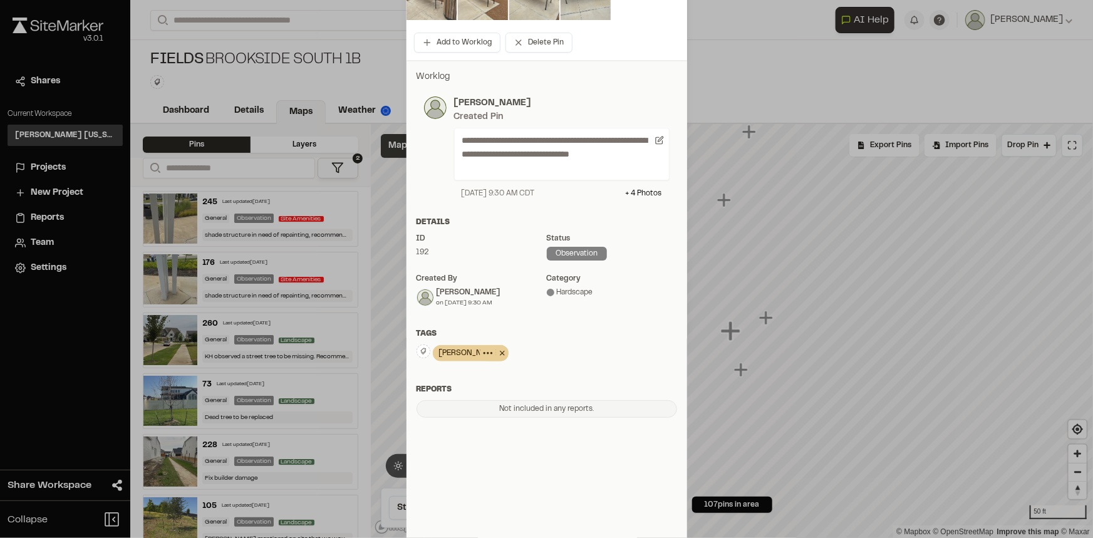
click at [482, 353] on icon at bounding box center [487, 353] width 11 height 11
click at [529, 337] on div at bounding box center [546, 74] width 1093 height 538
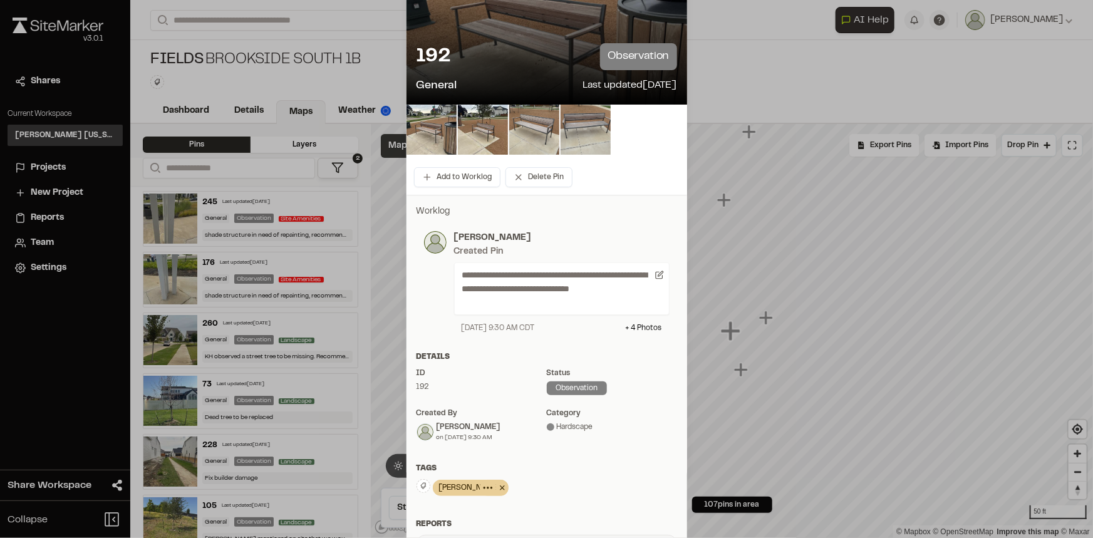
scroll to position [0, 0]
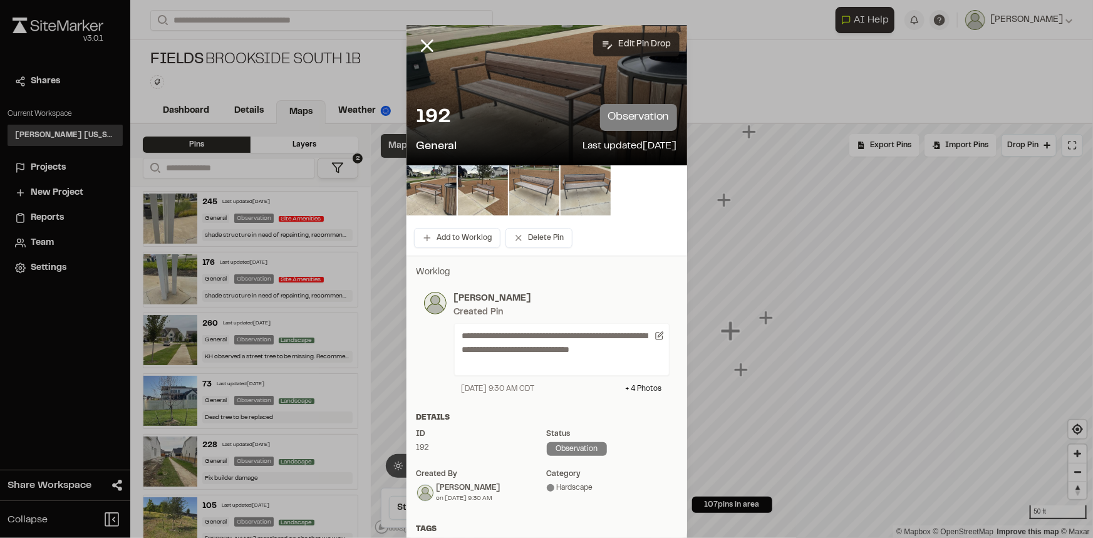
click at [640, 41] on button "Edit Pin Drop" at bounding box center [636, 45] width 86 height 24
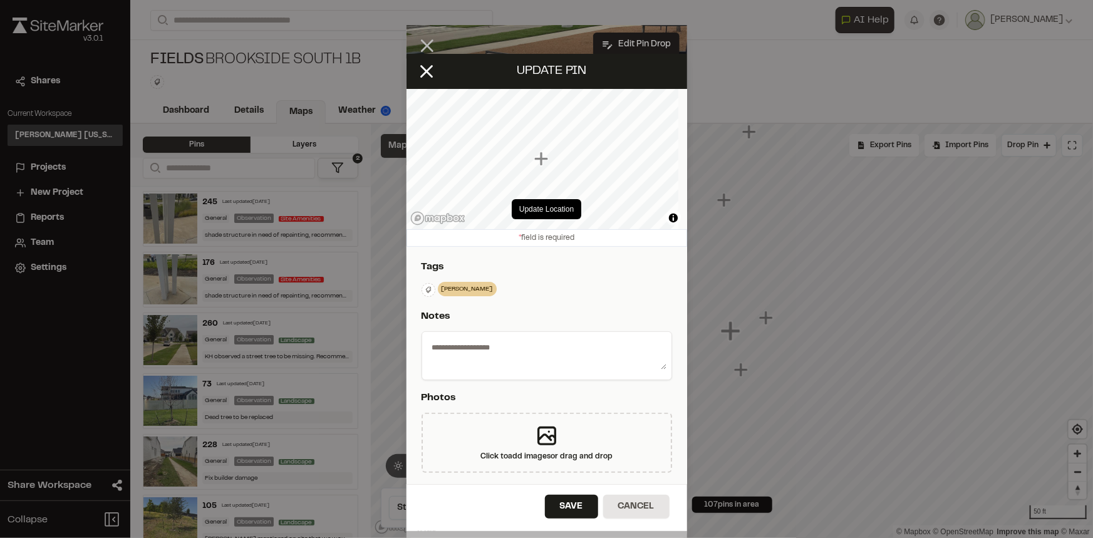
type textarea "**********"
select select "****"
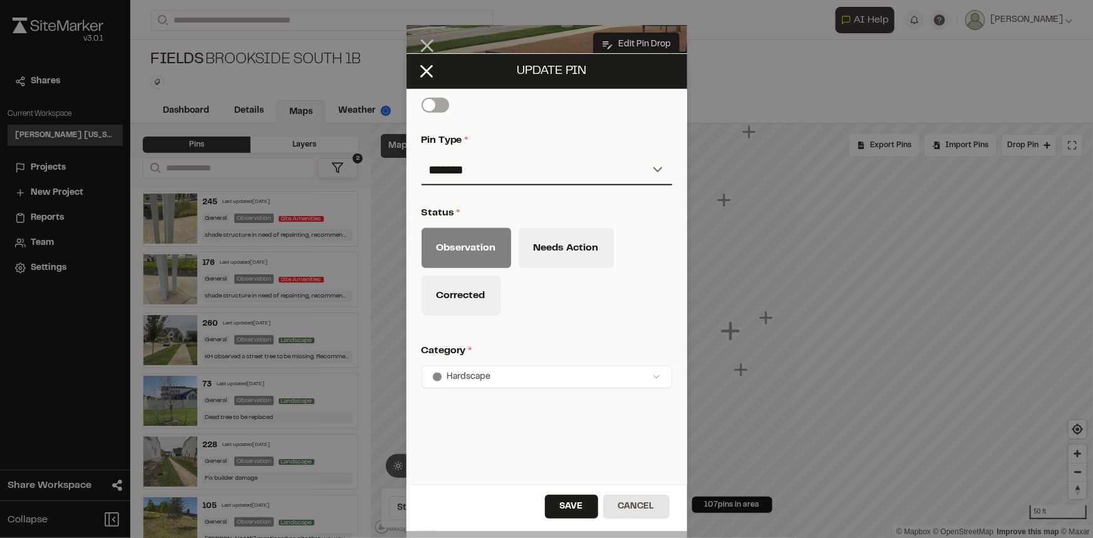
scroll to position [582, 0]
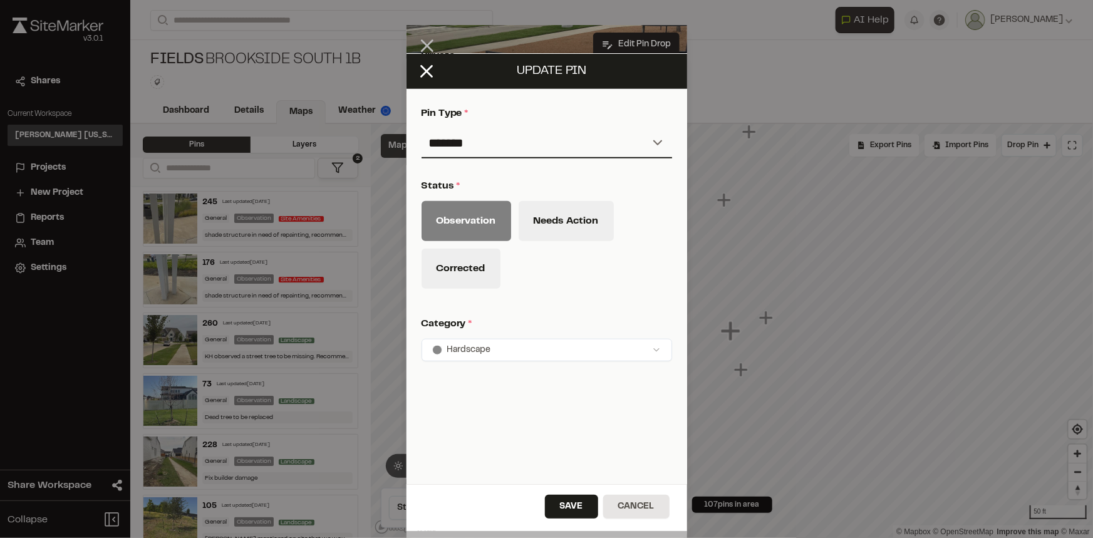
click at [542, 353] on div "**********" at bounding box center [546, 33] width 281 height 722
click at [545, 344] on html "**********" at bounding box center [546, 269] width 1093 height 538
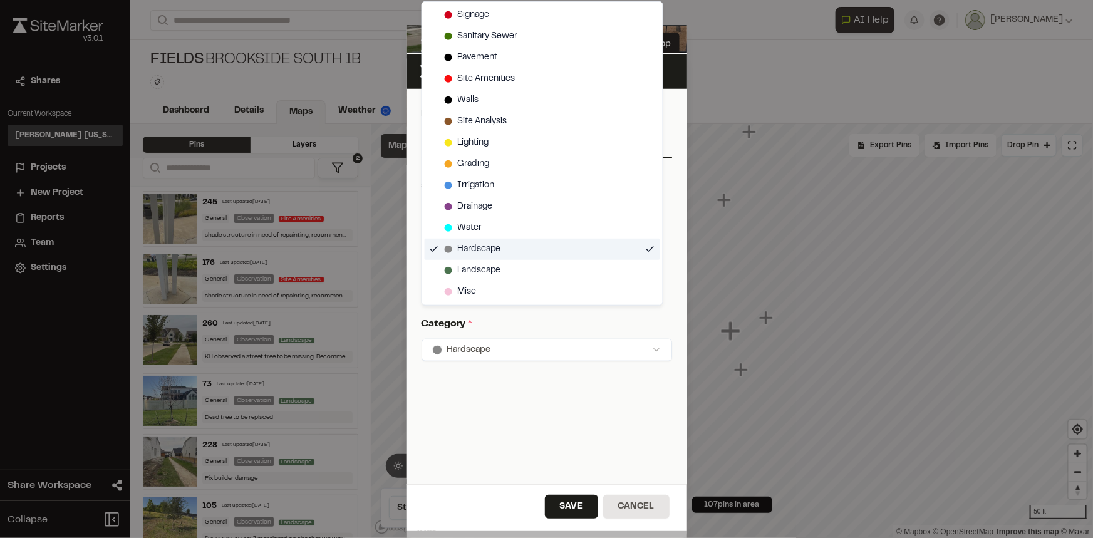
click at [492, 252] on span "Hardscape" at bounding box center [478, 249] width 43 height 14
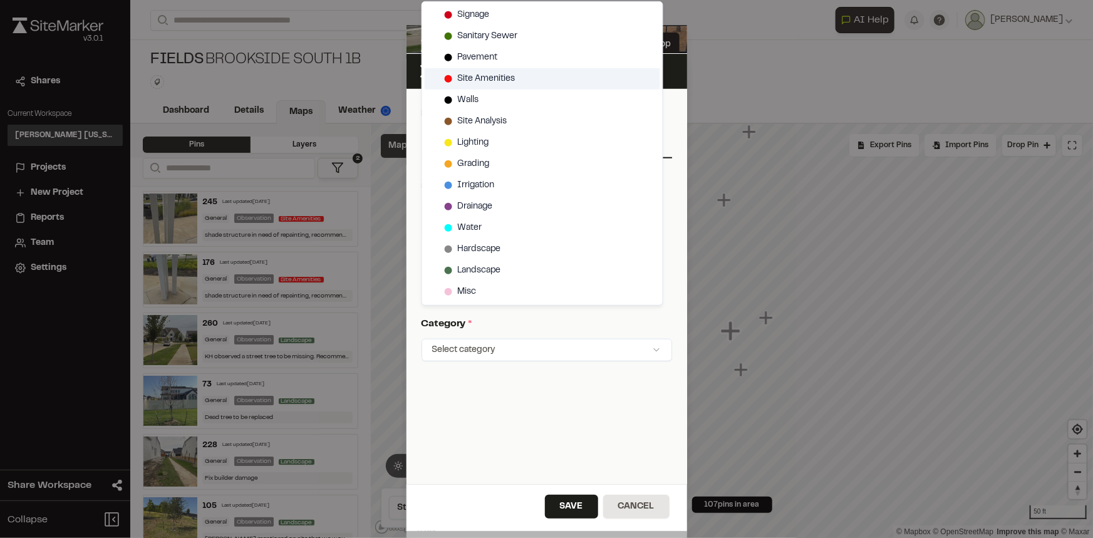
click at [495, 80] on span "Site Amenities" at bounding box center [486, 79] width 58 height 14
click at [566, 513] on html "**********" at bounding box center [546, 269] width 1093 height 538
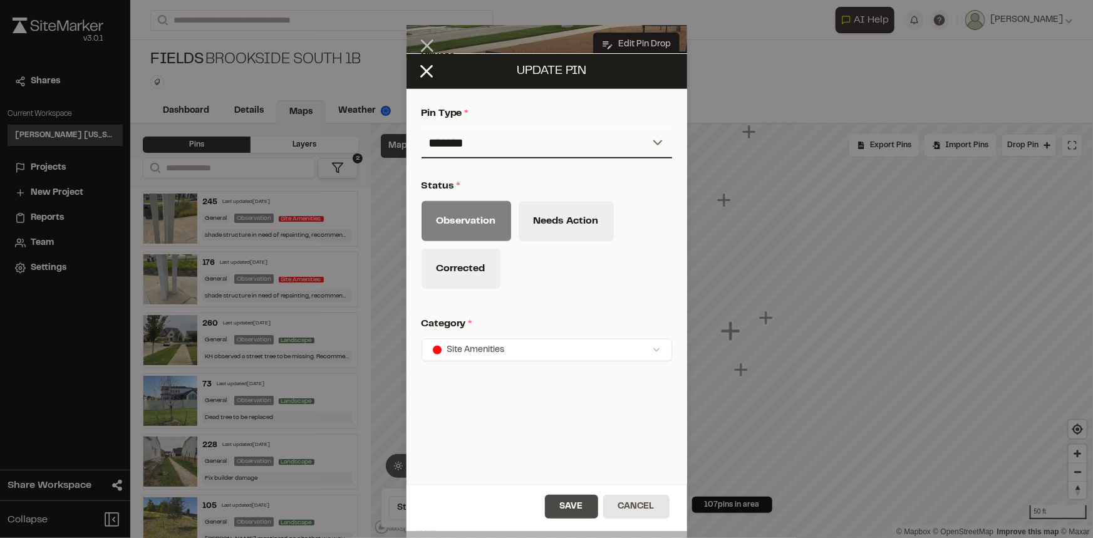
click at [569, 507] on button "Save" at bounding box center [571, 507] width 53 height 24
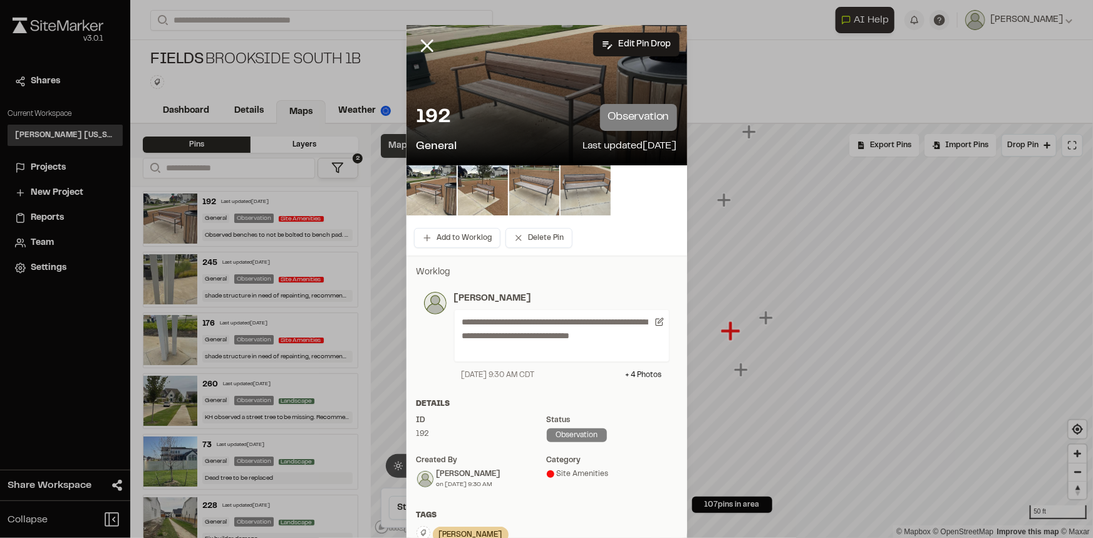
click at [422, 44] on line at bounding box center [427, 46] width 11 height 11
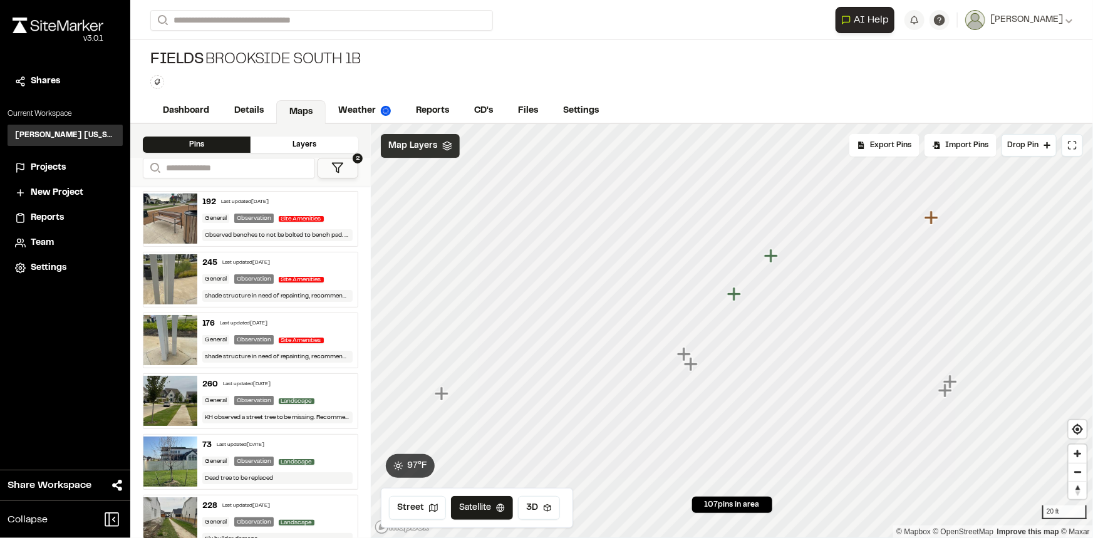
click at [952, 385] on icon "Map marker" at bounding box center [946, 391] width 16 height 16
click at [728, 334] on icon "Map marker" at bounding box center [732, 331] width 16 height 16
click at [742, 320] on icon "Map marker" at bounding box center [736, 322] width 14 height 14
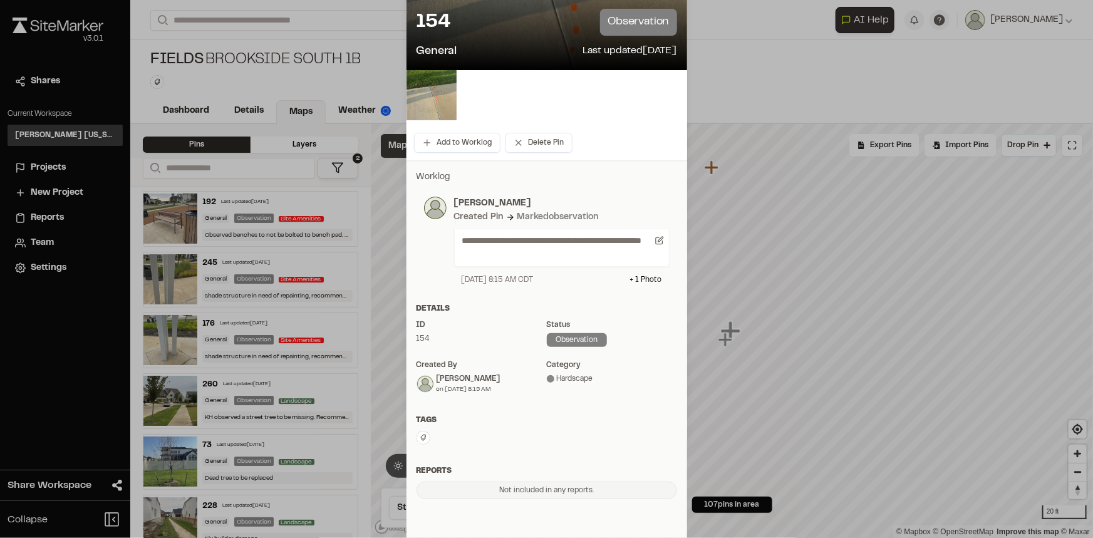
scroll to position [113, 0]
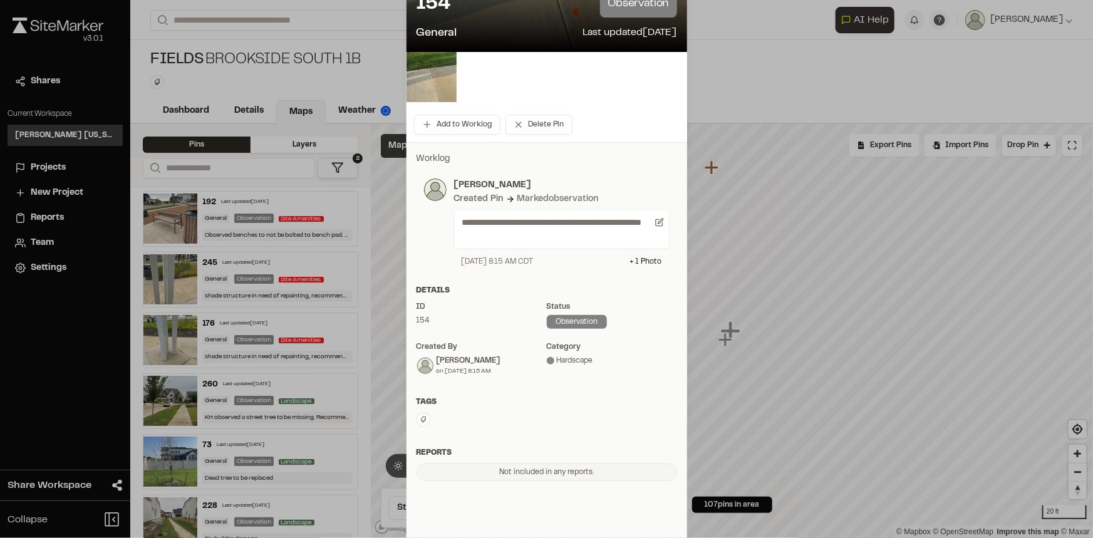
click at [423, 418] on button at bounding box center [424, 420] width 14 height 14
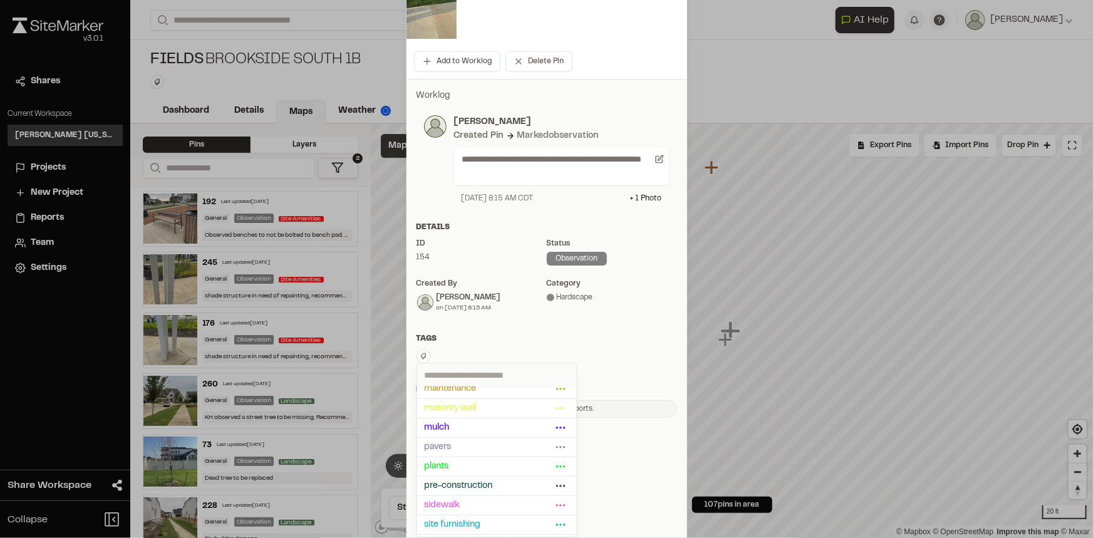
scroll to position [170, 0]
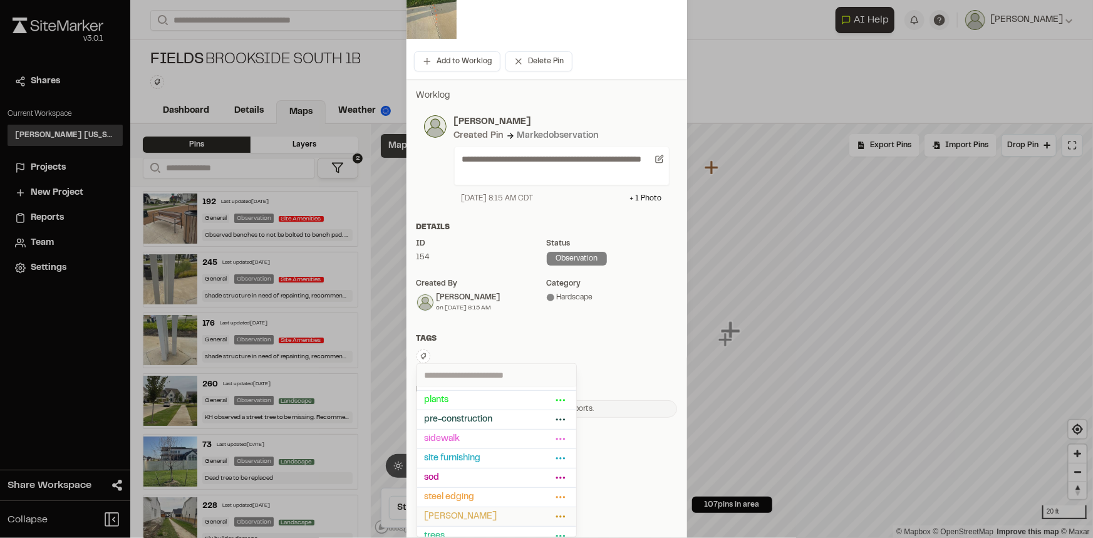
click at [453, 511] on span "[PERSON_NAME]" at bounding box center [489, 517] width 128 height 14
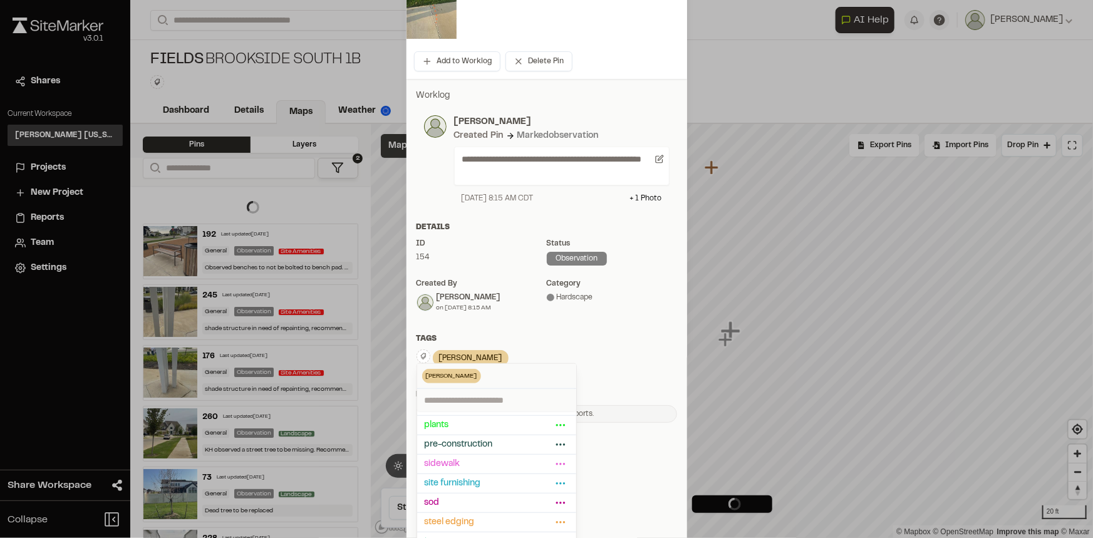
click at [621, 365] on div "[PERSON_NAME] Delete Rename Edit Color Delete Tag Are you sure you want to dele…" at bounding box center [547, 358] width 261 height 19
click at [624, 345] on div at bounding box center [546, 92] width 1093 height 538
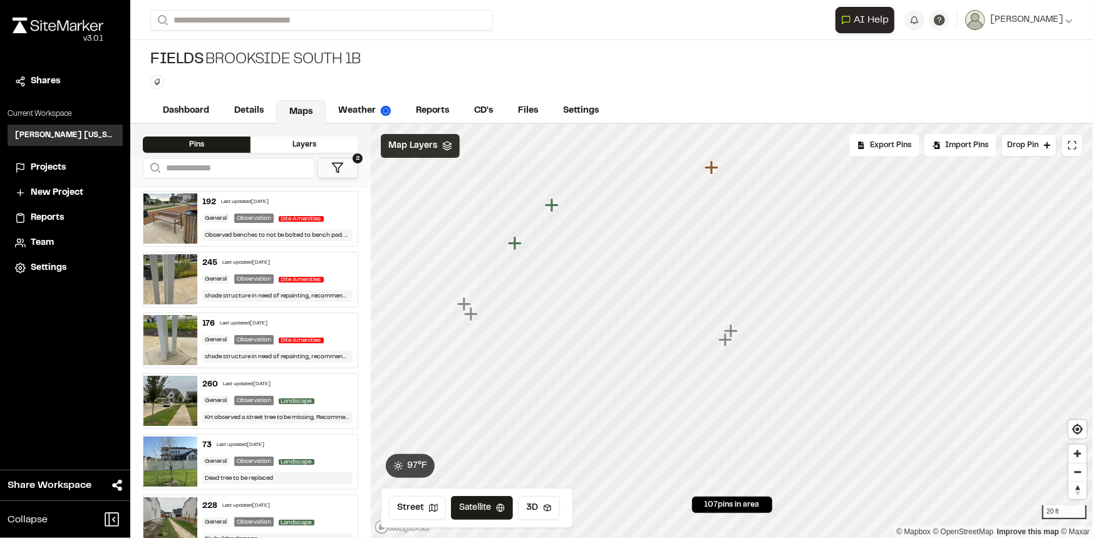
click at [515, 246] on icon "Map marker" at bounding box center [515, 243] width 14 height 14
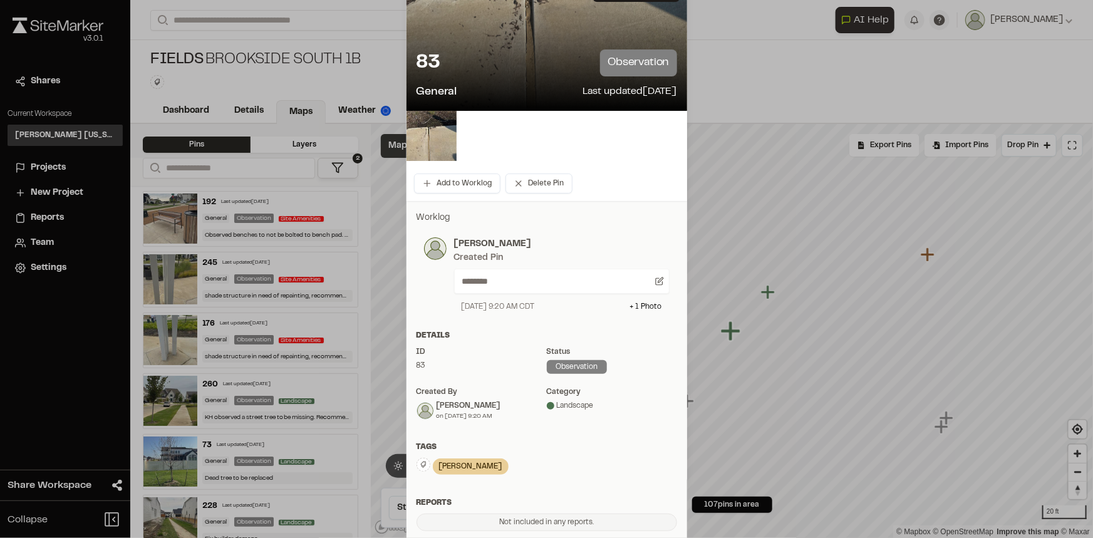
scroll to position [0, 0]
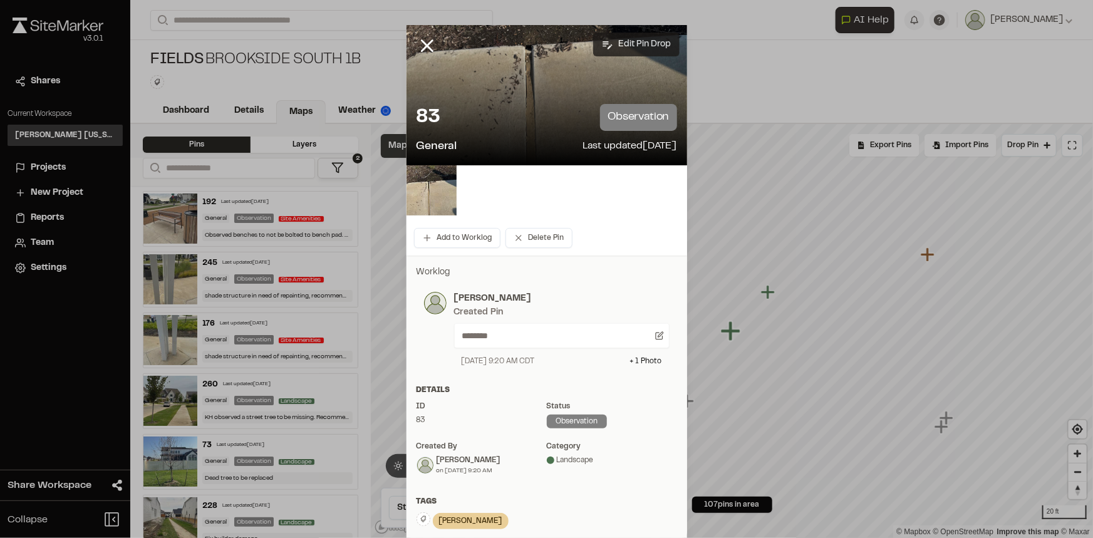
click at [645, 49] on button "Edit Pin Drop" at bounding box center [636, 45] width 86 height 24
select select "****"
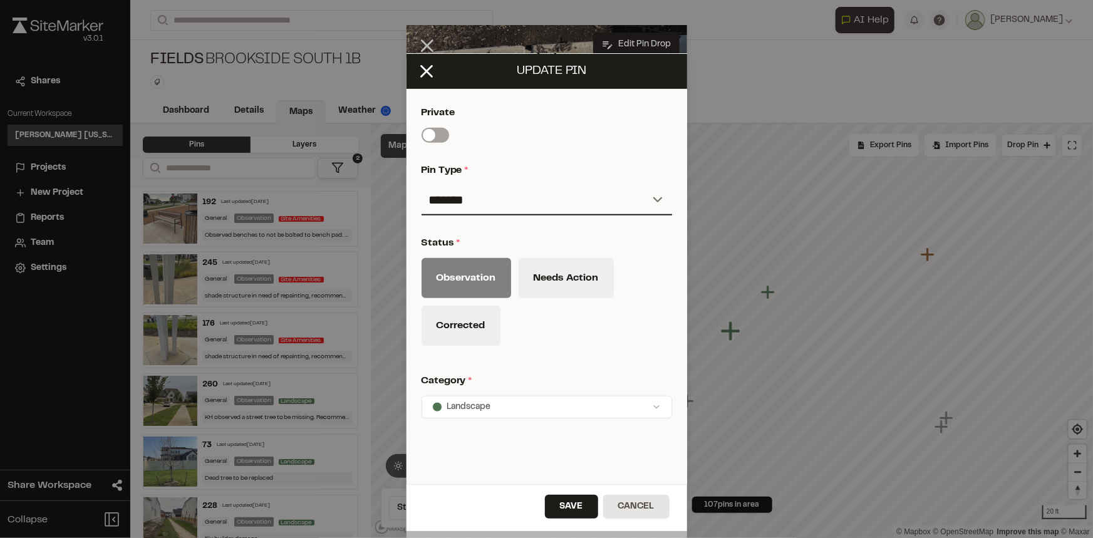
scroll to position [517, 0]
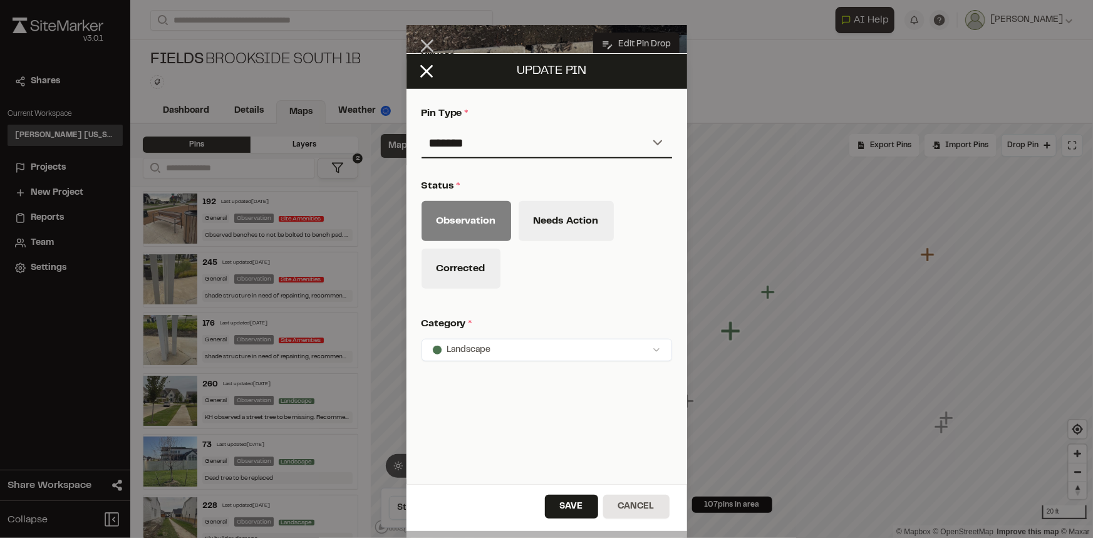
click at [556, 338] on html "**********" at bounding box center [546, 269] width 1093 height 538
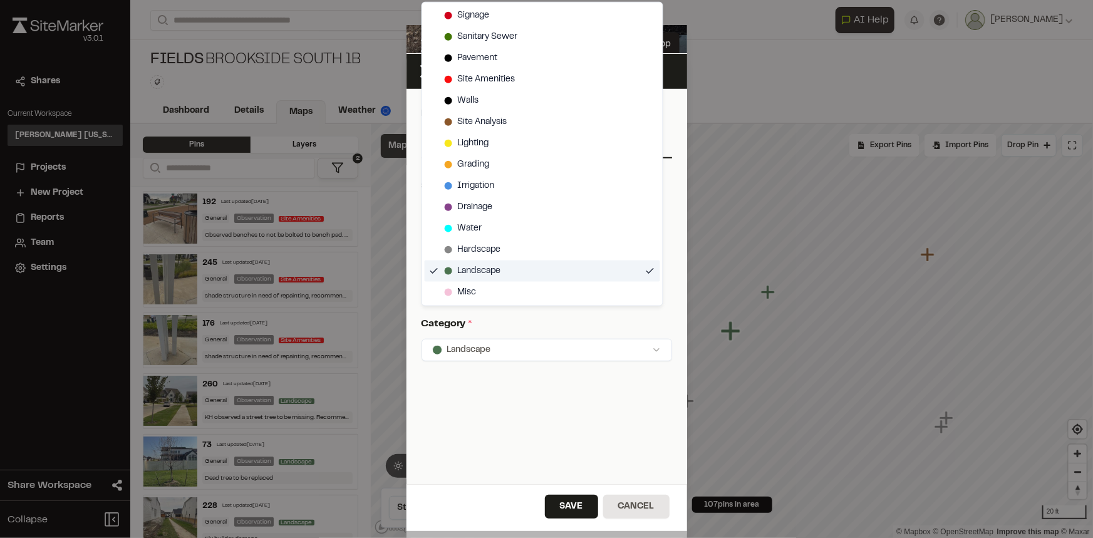
click at [514, 269] on div "Landscape" at bounding box center [543, 271] width 236 height 21
click at [514, 247] on div "Hardscape" at bounding box center [543, 249] width 236 height 21
click at [572, 504] on html "**********" at bounding box center [546, 269] width 1093 height 538
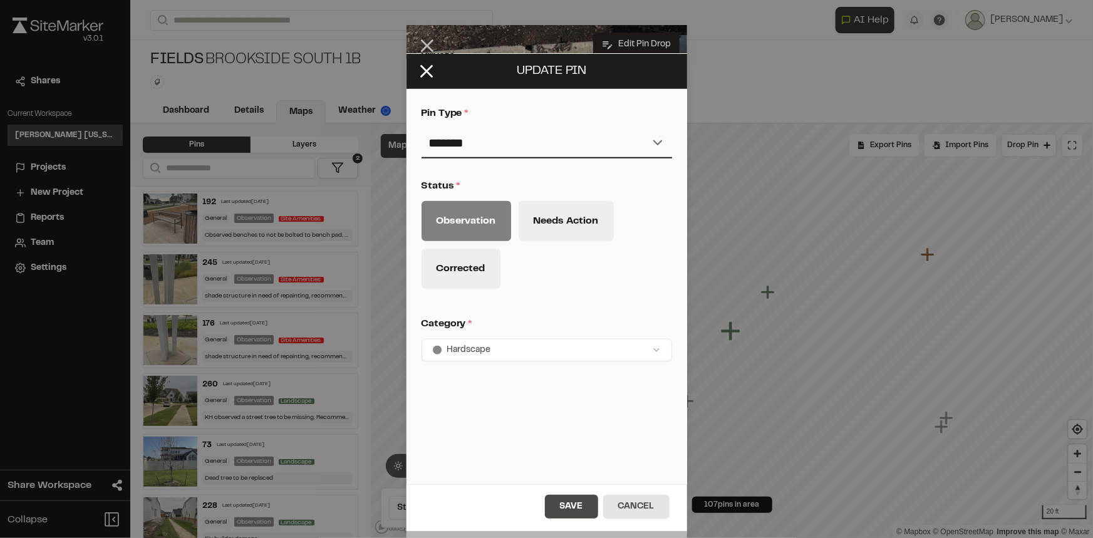
click at [569, 509] on button "Save" at bounding box center [571, 507] width 53 height 24
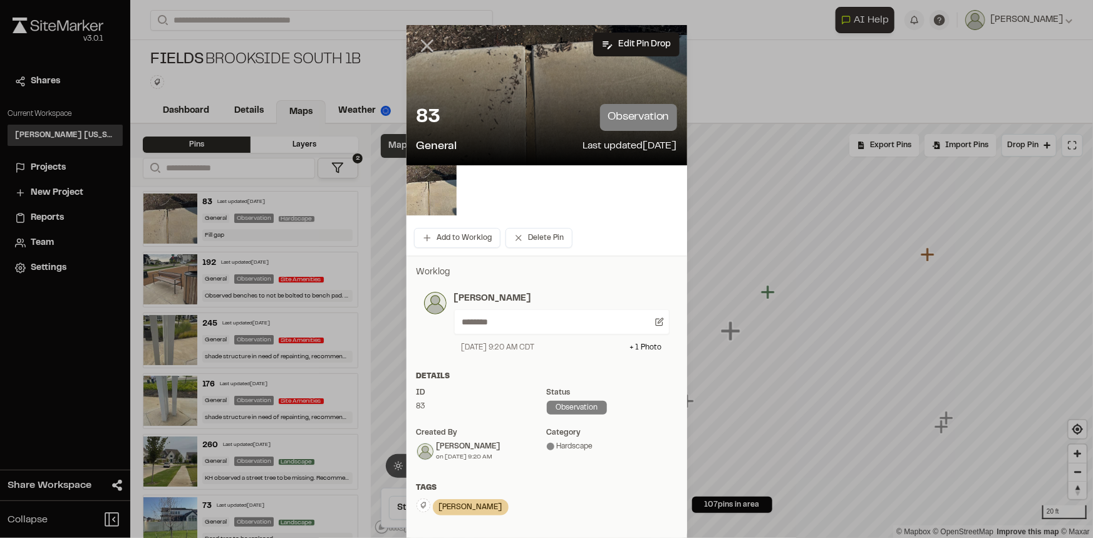
click at [422, 44] on line at bounding box center [427, 46] width 11 height 11
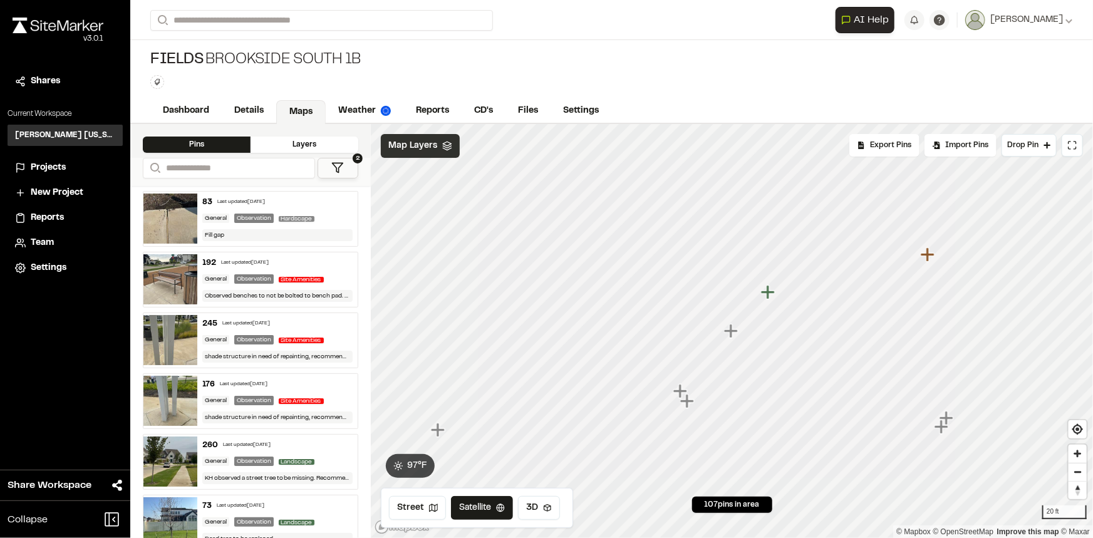
drag, startPoint x: 644, startPoint y: 81, endPoint x: 636, endPoint y: 90, distance: 12.4
click at [644, 81] on div "Fields Brookside South 1B Type Enter or comma to add tag." at bounding box center [611, 69] width 963 height 59
click at [1059, 18] on span "[PERSON_NAME]" at bounding box center [1026, 20] width 73 height 14
click at [1008, 109] on link "Sign Out" at bounding box center [1017, 115] width 109 height 19
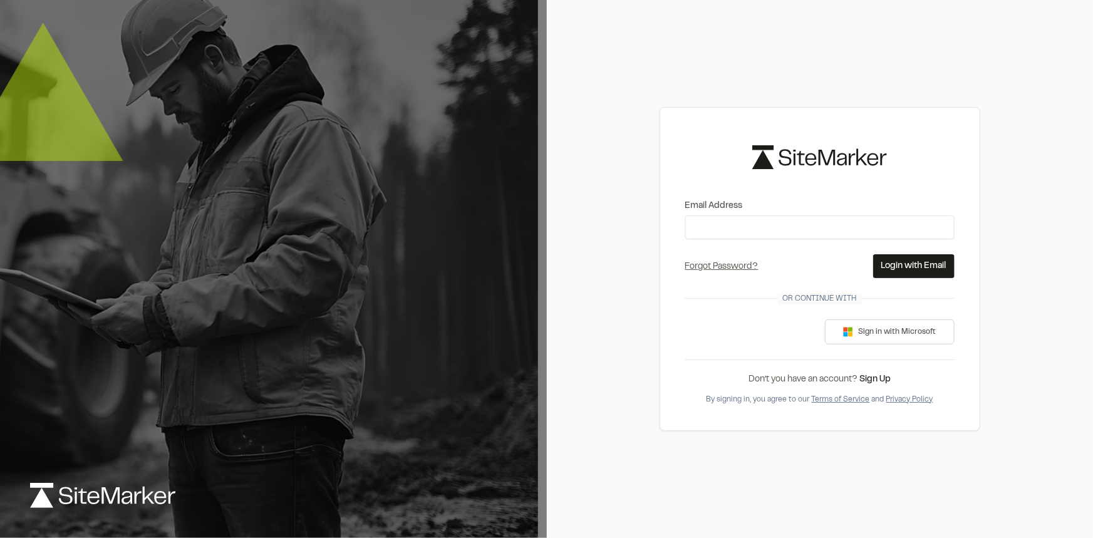
click at [767, 239] on form "Email Address Forgot Password? Forgot Password Send Reset Link Please type your…" at bounding box center [819, 238] width 269 height 79
click at [770, 232] on input "Email Address" at bounding box center [819, 227] width 269 height 24
type input "**********"
click at [913, 265] on button "Login with Email" at bounding box center [913, 266] width 81 height 24
